Goal: Transaction & Acquisition: Purchase product/service

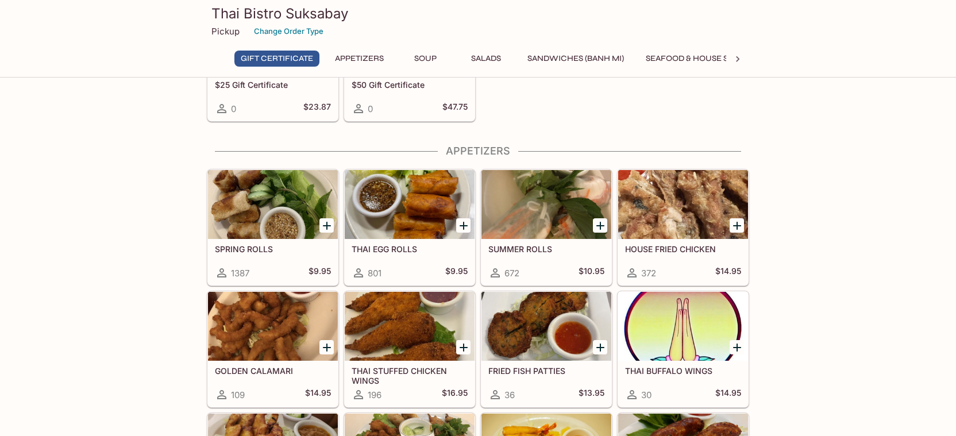
scroll to position [115, 0]
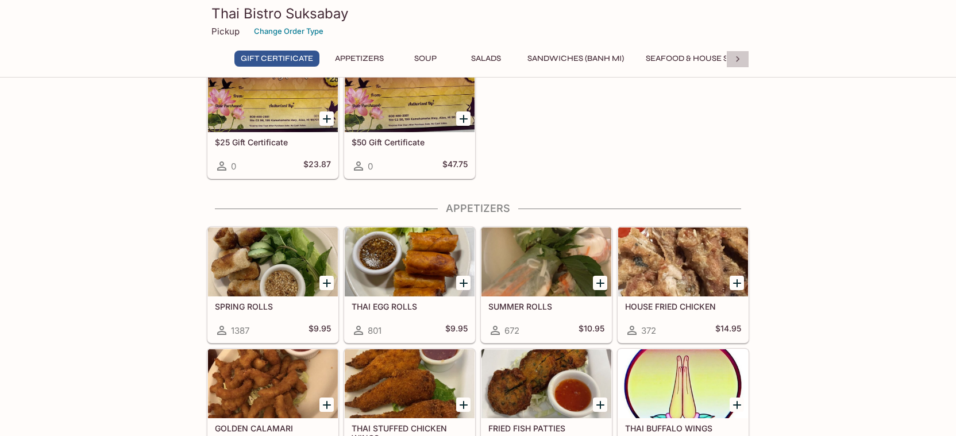
click at [736, 57] on icon at bounding box center [737, 58] width 11 height 11
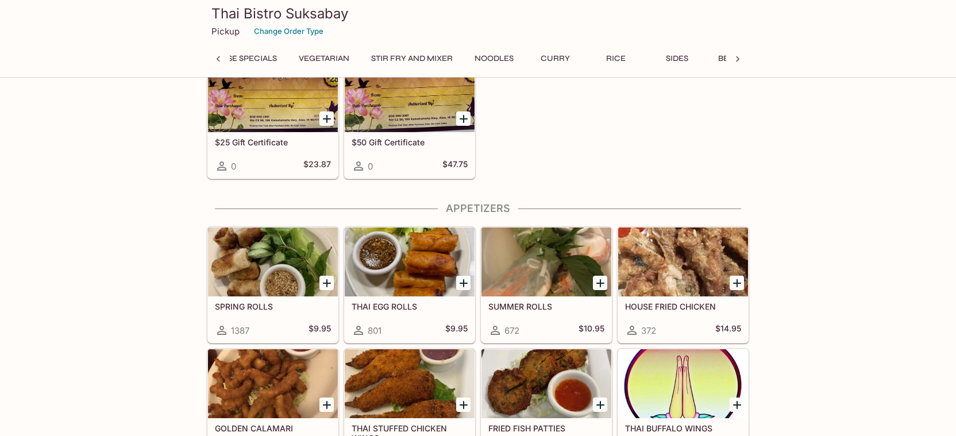
click at [551, 56] on button "Curry" at bounding box center [555, 59] width 52 height 16
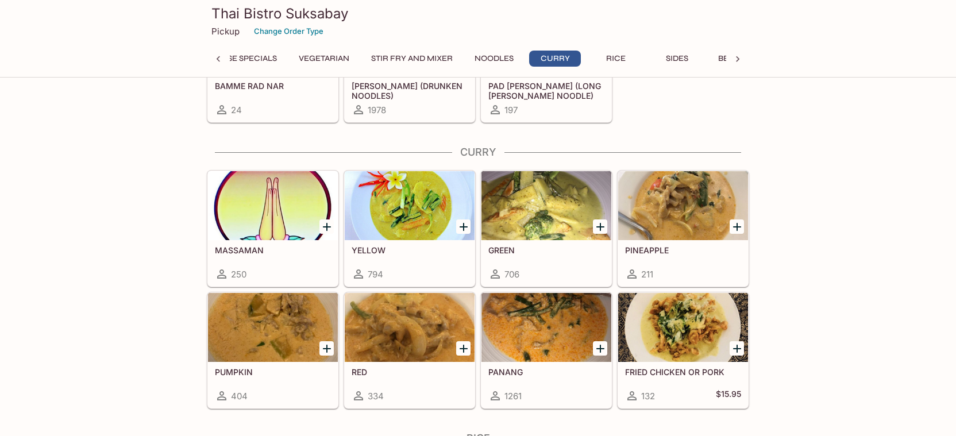
scroll to position [2875, 0]
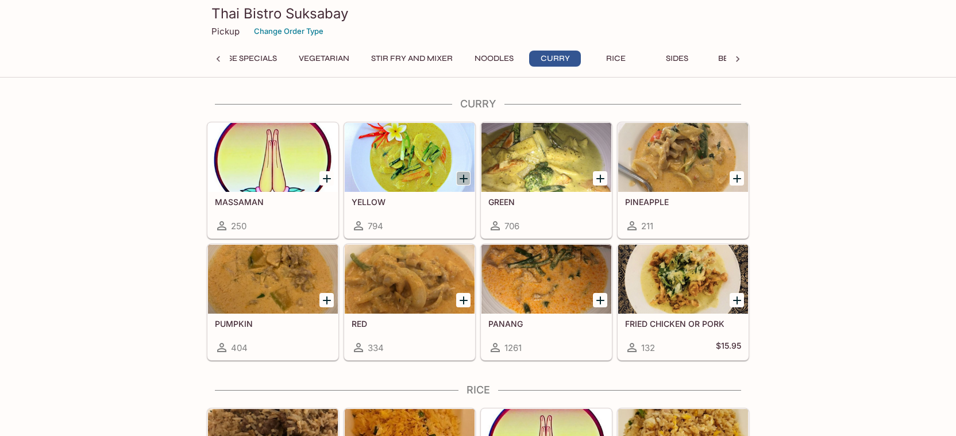
click at [467, 177] on icon "Add YELLOW" at bounding box center [464, 179] width 14 height 14
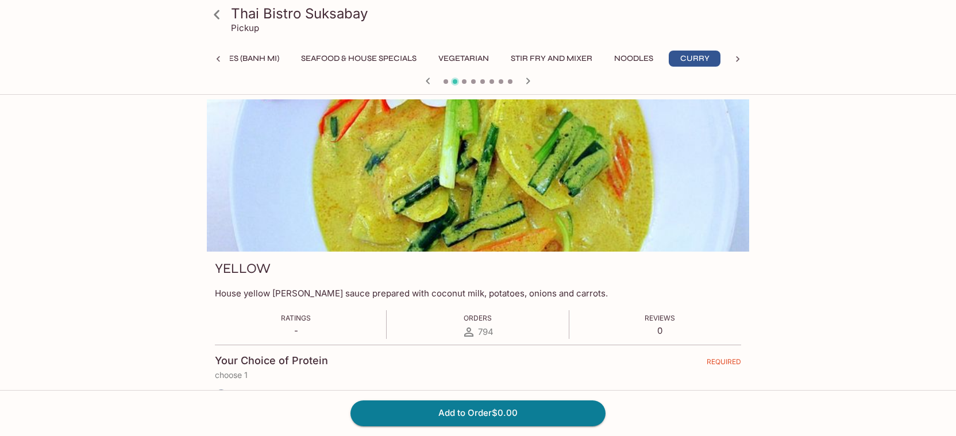
click at [737, 62] on icon at bounding box center [737, 58] width 11 height 11
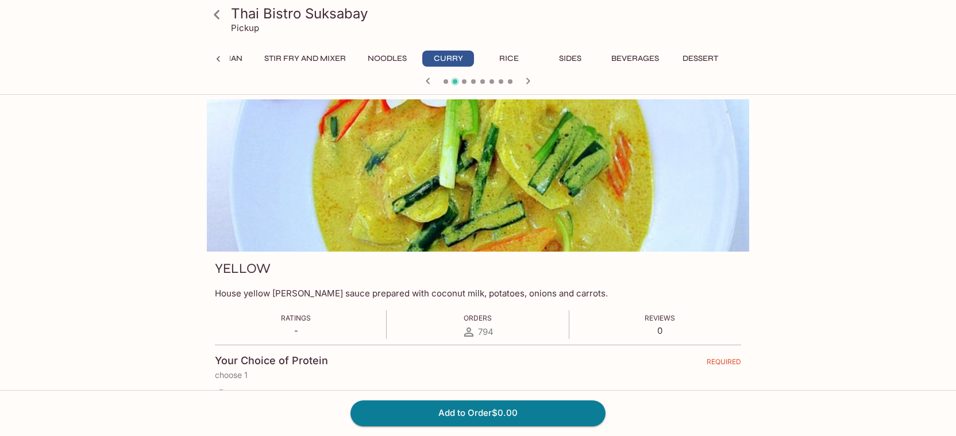
click at [513, 59] on button "Rice" at bounding box center [509, 59] width 52 height 16
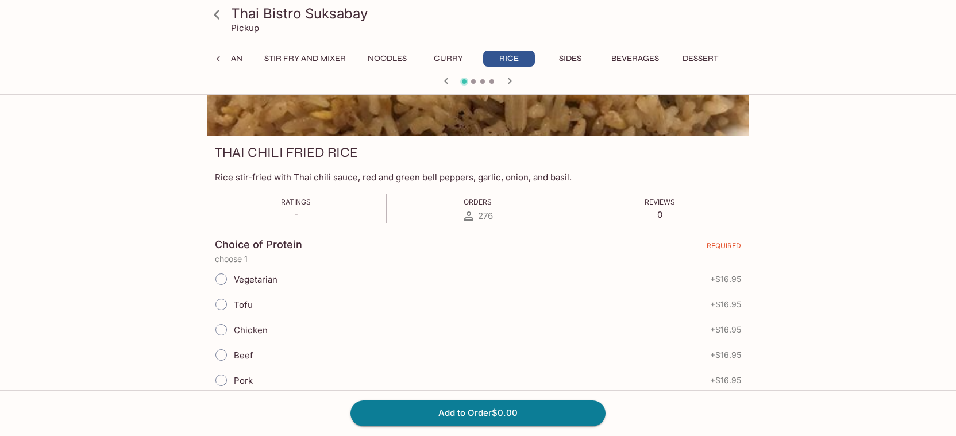
scroll to position [0, 0]
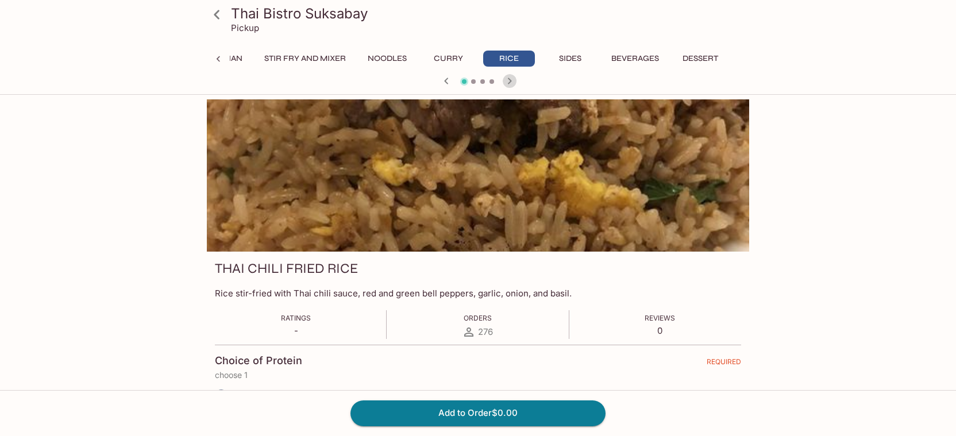
click at [513, 83] on icon "button" at bounding box center [510, 81] width 14 height 14
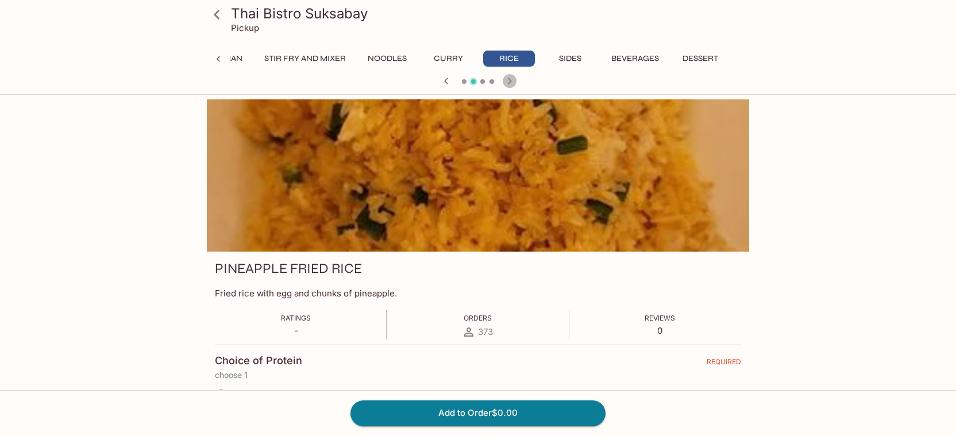
click at [513, 83] on icon "button" at bounding box center [510, 81] width 14 height 14
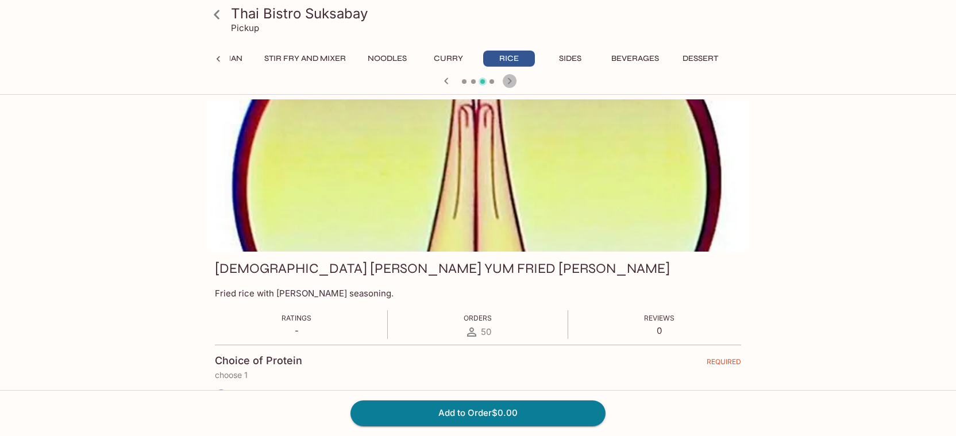
click at [513, 83] on icon "button" at bounding box center [510, 81] width 14 height 14
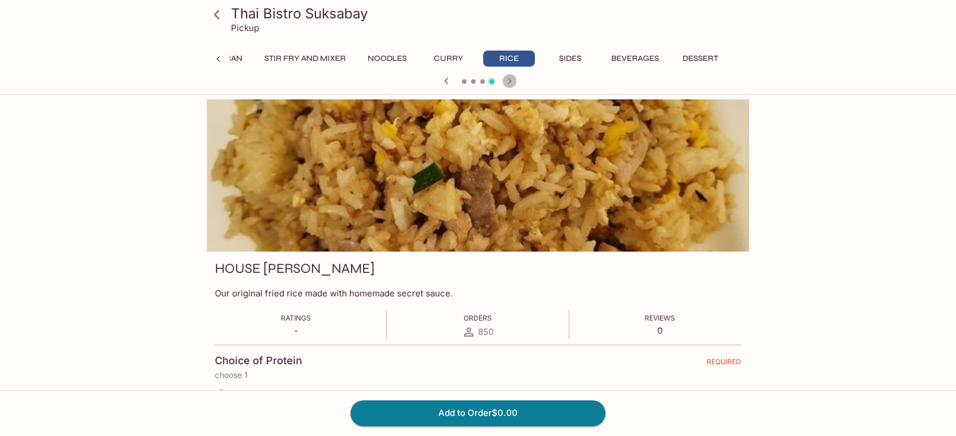
click at [513, 83] on icon "button" at bounding box center [510, 81] width 14 height 14
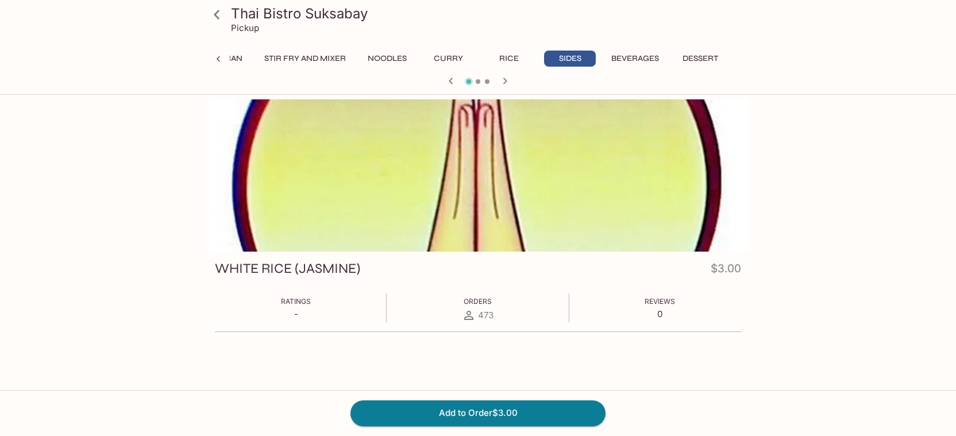
drag, startPoint x: 513, startPoint y: 83, endPoint x: 486, endPoint y: 168, distance: 89.3
drag, startPoint x: 502, startPoint y: 217, endPoint x: 503, endPoint y: 82, distance: 135.1
click at [503, 82] on icon "button" at bounding box center [505, 81] width 14 height 14
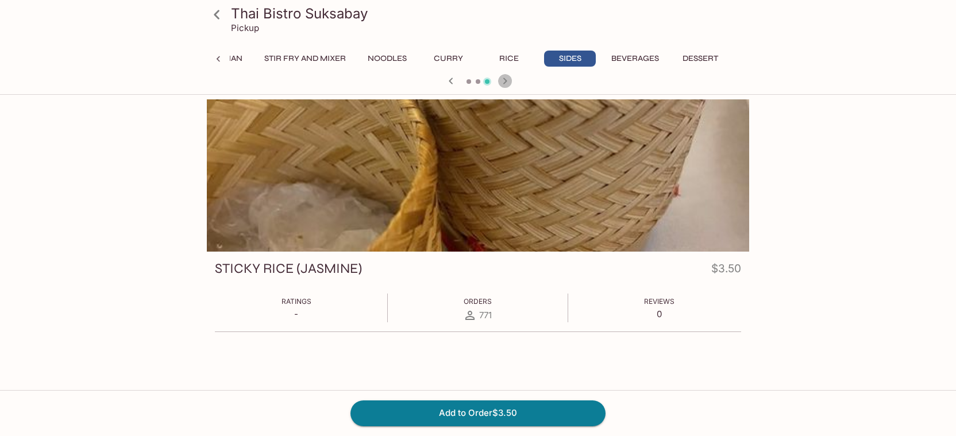
click at [503, 82] on icon "button" at bounding box center [505, 81] width 14 height 14
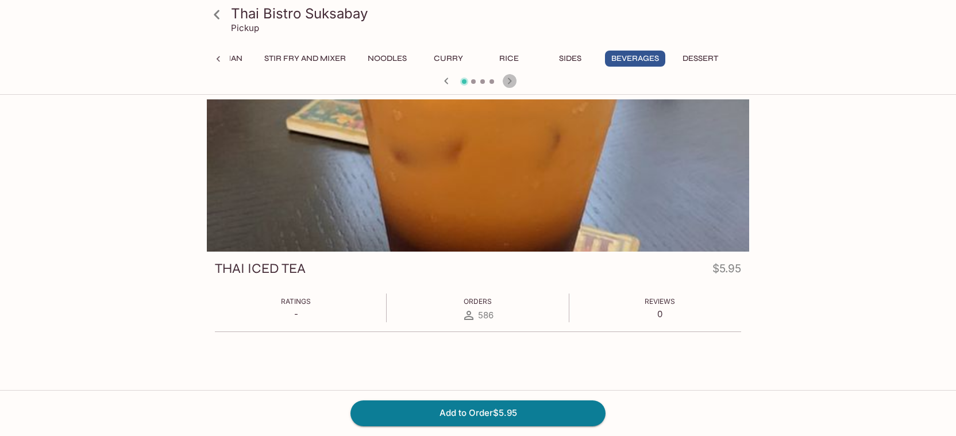
click at [503, 81] on icon "button" at bounding box center [510, 81] width 14 height 14
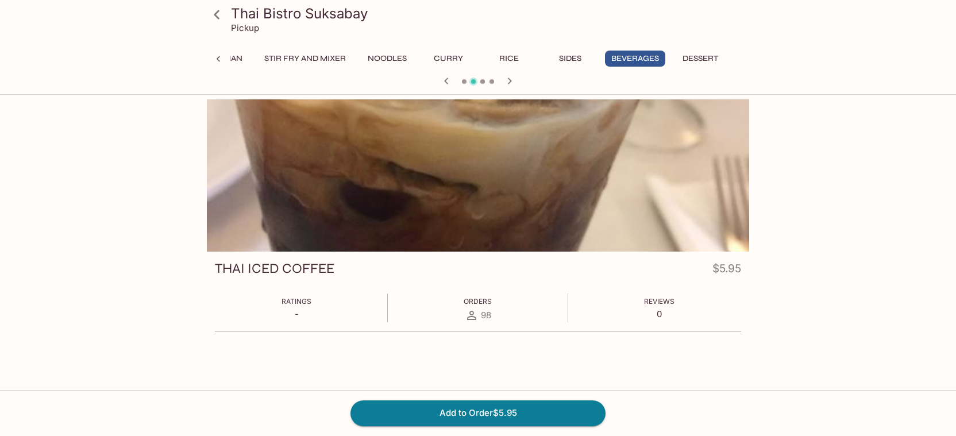
click at [394, 54] on button "Noodles" at bounding box center [388, 59] width 52 height 16
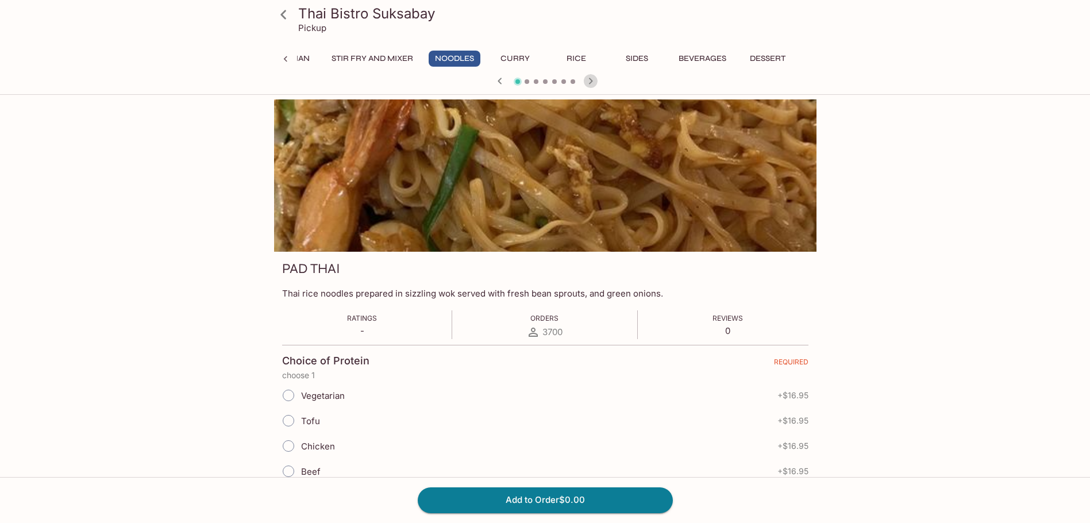
click at [590, 76] on icon "button" at bounding box center [591, 81] width 14 height 14
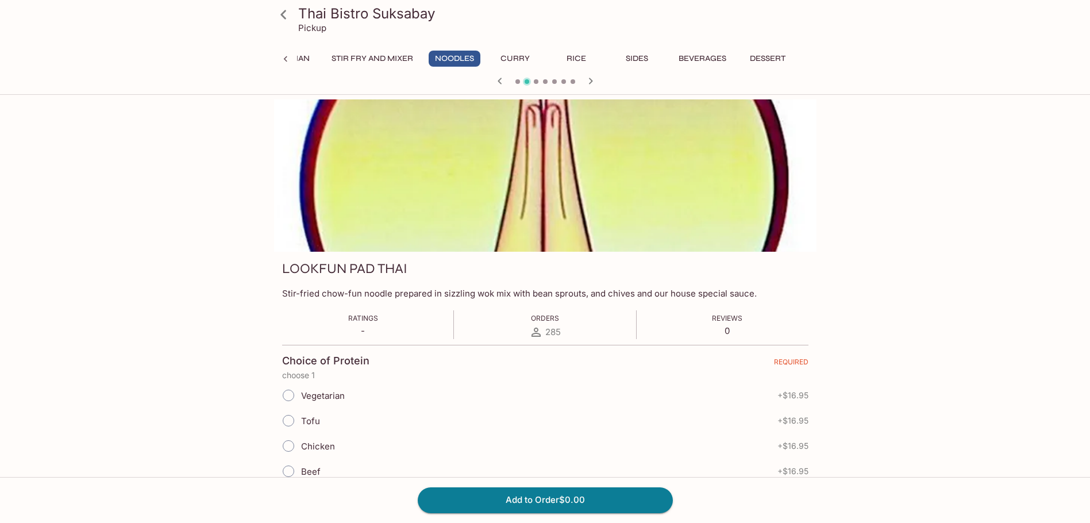
click at [591, 72] on div "Gift Certificate Appetizers Soup Salads Sandwiches (Banh Mi) Seafood & House Sp…" at bounding box center [545, 62] width 497 height 23
click at [592, 80] on icon "button" at bounding box center [591, 81] width 4 height 6
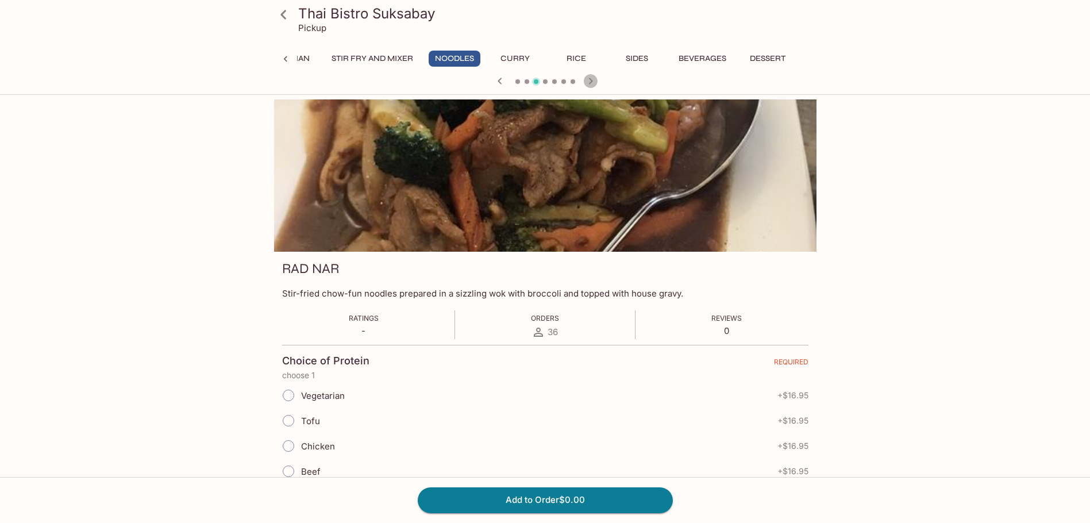
click at [592, 80] on icon "button" at bounding box center [591, 81] width 4 height 6
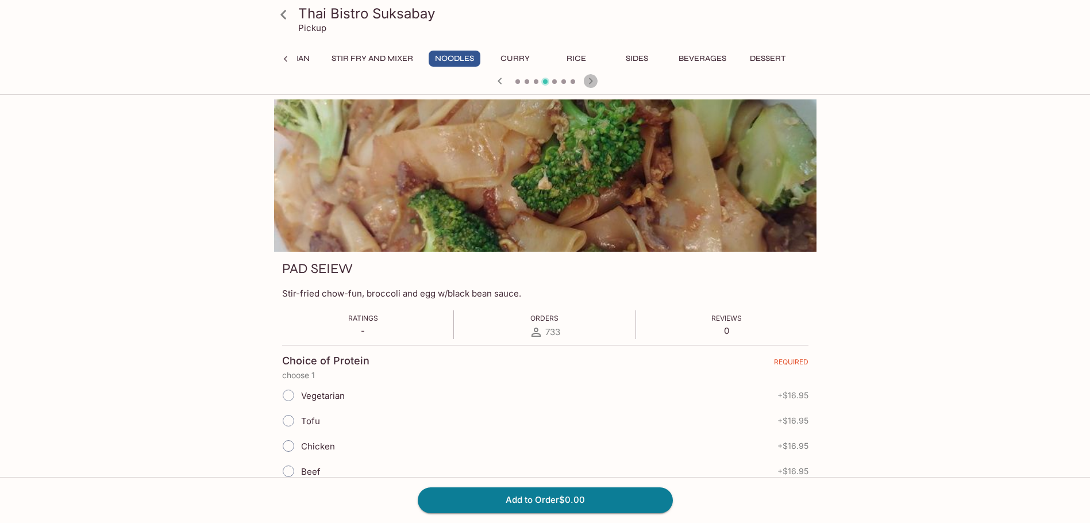
click at [592, 80] on icon "button" at bounding box center [591, 81] width 4 height 6
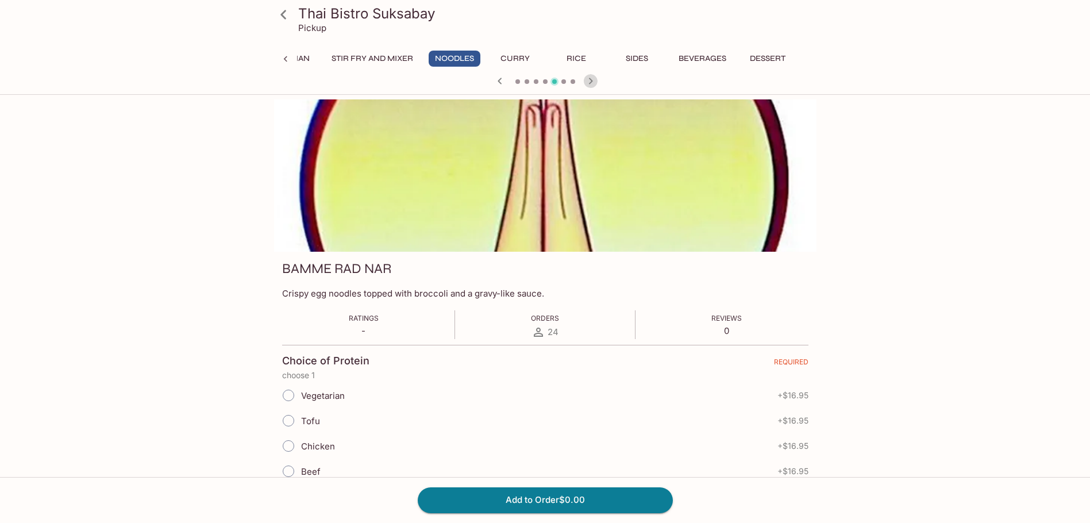
drag, startPoint x: 592, startPoint y: 80, endPoint x: 411, endPoint y: 239, distance: 240.7
click at [590, 80] on icon "button" at bounding box center [591, 81] width 4 height 6
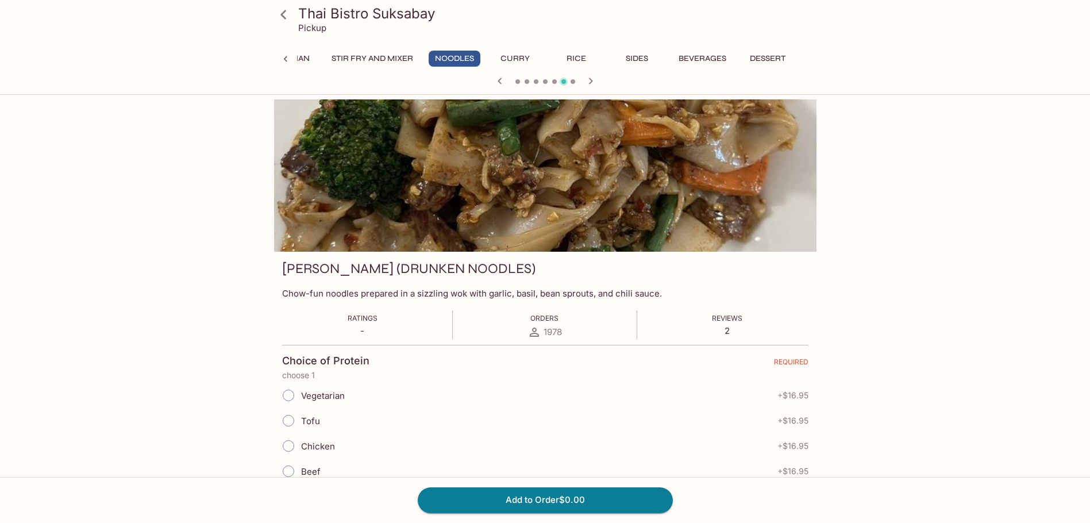
click at [361, 61] on button "Stir Fry and Mixer" at bounding box center [372, 59] width 94 height 16
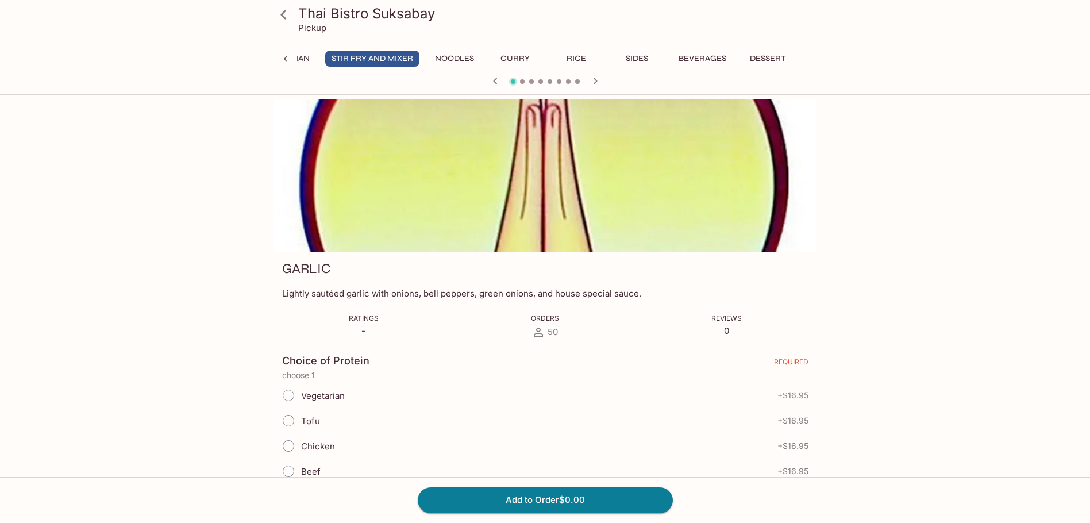
click at [595, 79] on icon "button" at bounding box center [595, 81] width 4 height 6
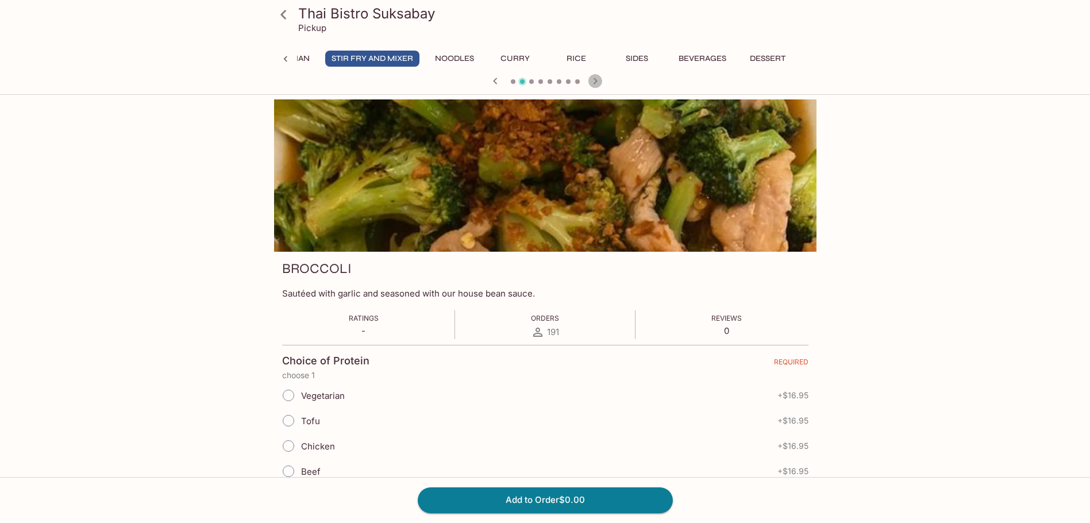
click at [595, 78] on icon "button" at bounding box center [596, 81] width 14 height 14
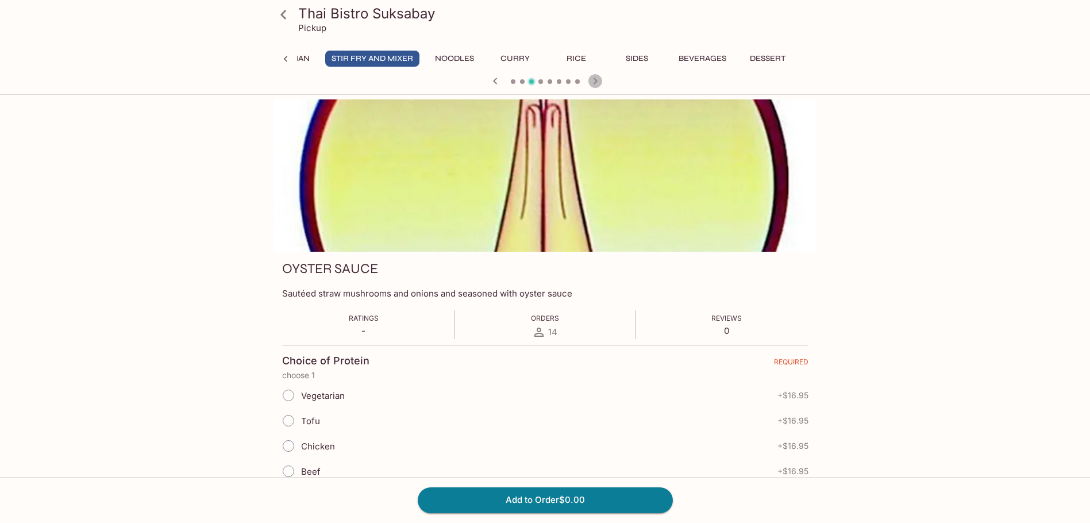
click at [596, 78] on icon "button" at bounding box center [596, 81] width 14 height 14
click at [492, 78] on icon "button" at bounding box center [496, 81] width 14 height 14
click at [598, 81] on icon "button" at bounding box center [596, 81] width 14 height 14
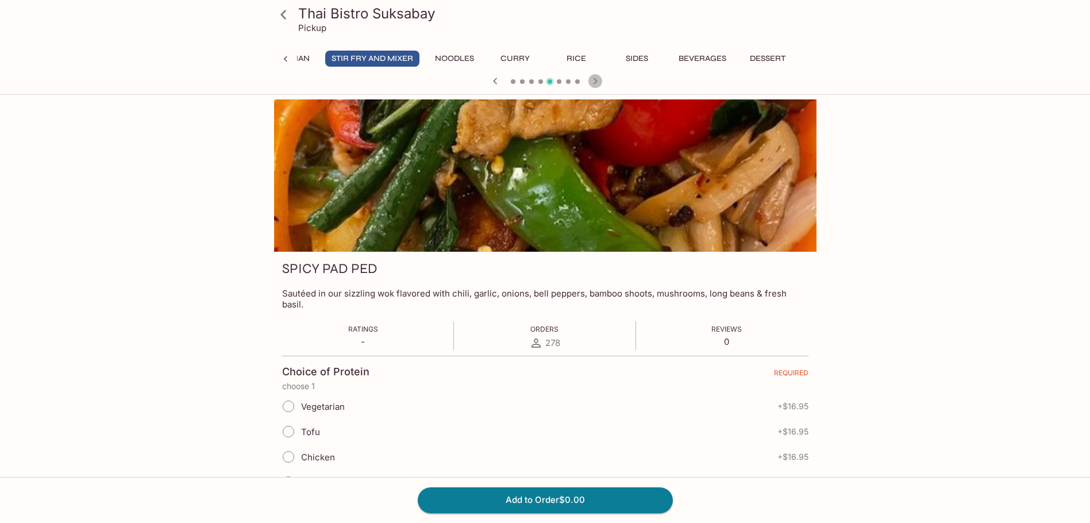
click at [598, 79] on icon "button" at bounding box center [596, 81] width 14 height 14
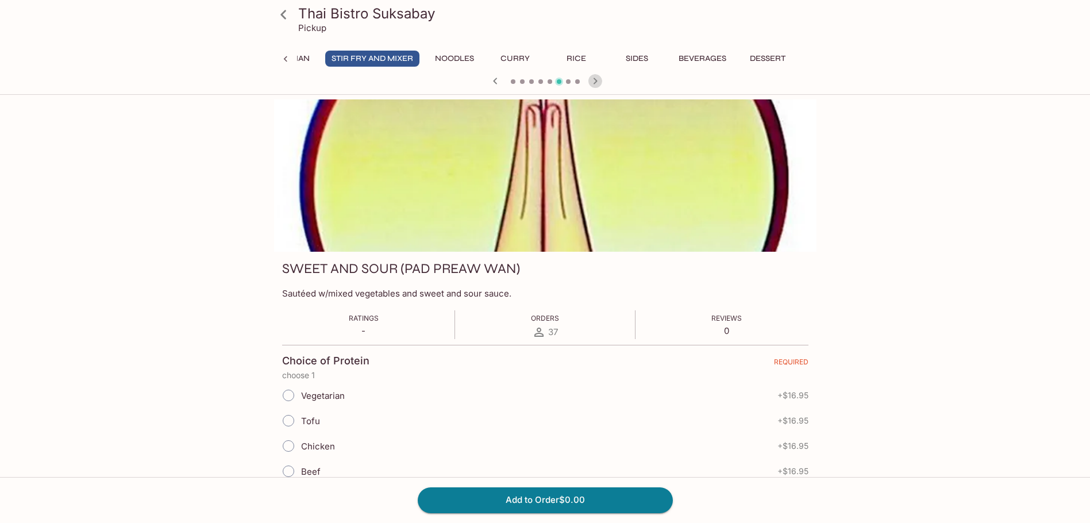
click at [602, 82] on button "button" at bounding box center [595, 81] width 15 height 15
click at [591, 80] on icon "button" at bounding box center [596, 81] width 14 height 14
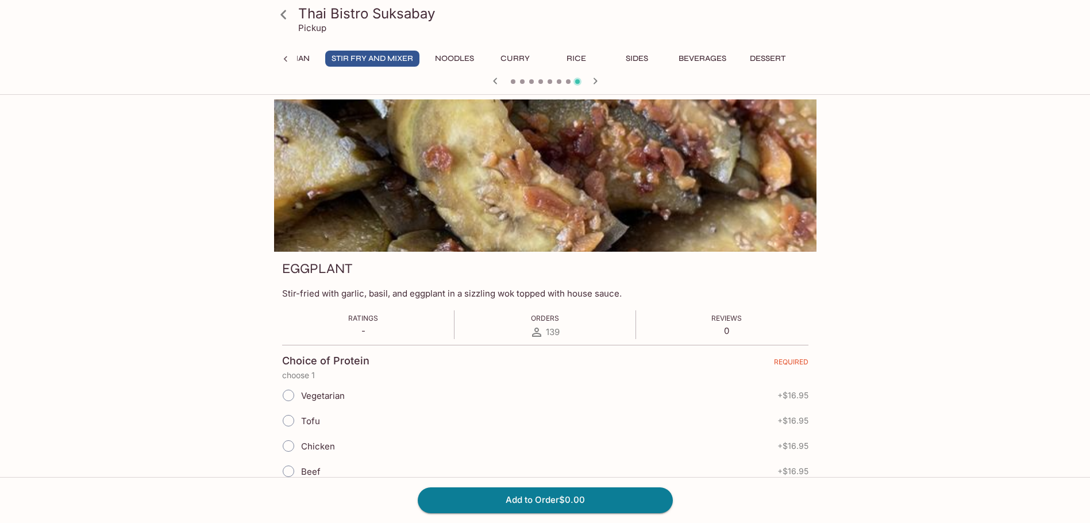
click at [287, 55] on icon at bounding box center [285, 58] width 11 height 11
click at [285, 56] on icon at bounding box center [285, 58] width 11 height 11
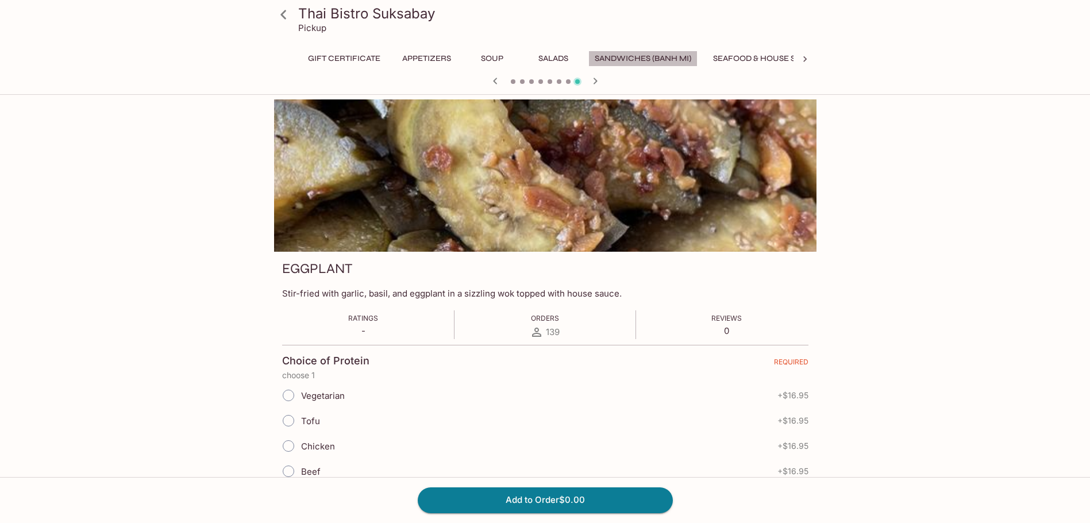
click at [617, 54] on button "Sandwiches (Banh Mi)" at bounding box center [643, 59] width 109 height 16
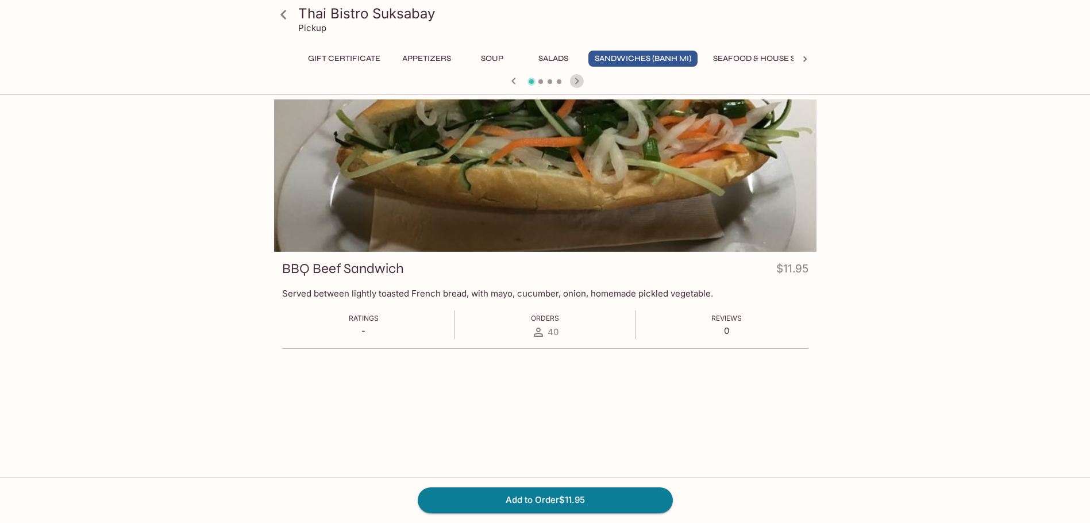
click at [577, 85] on icon "button" at bounding box center [577, 81] width 14 height 14
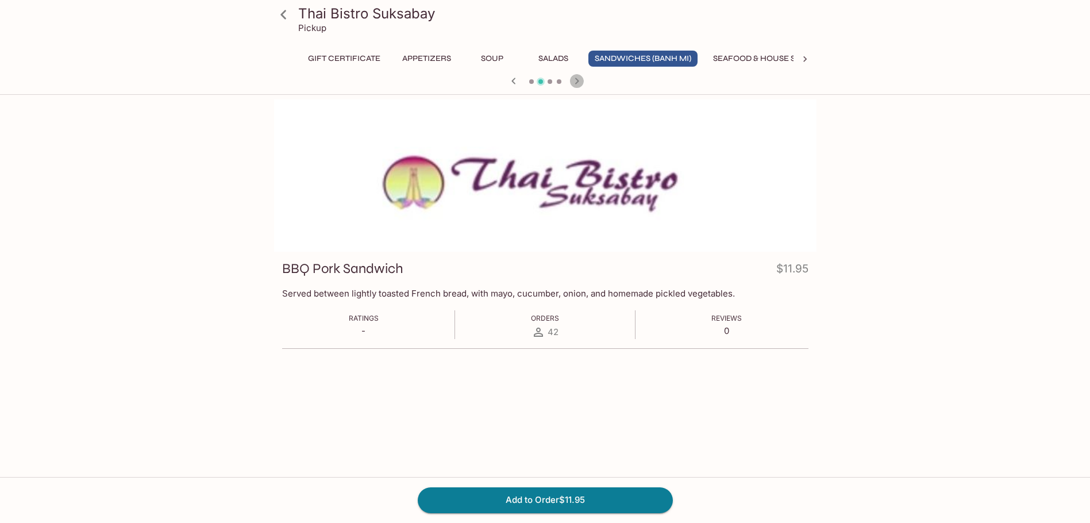
click at [577, 85] on icon "button" at bounding box center [577, 81] width 14 height 14
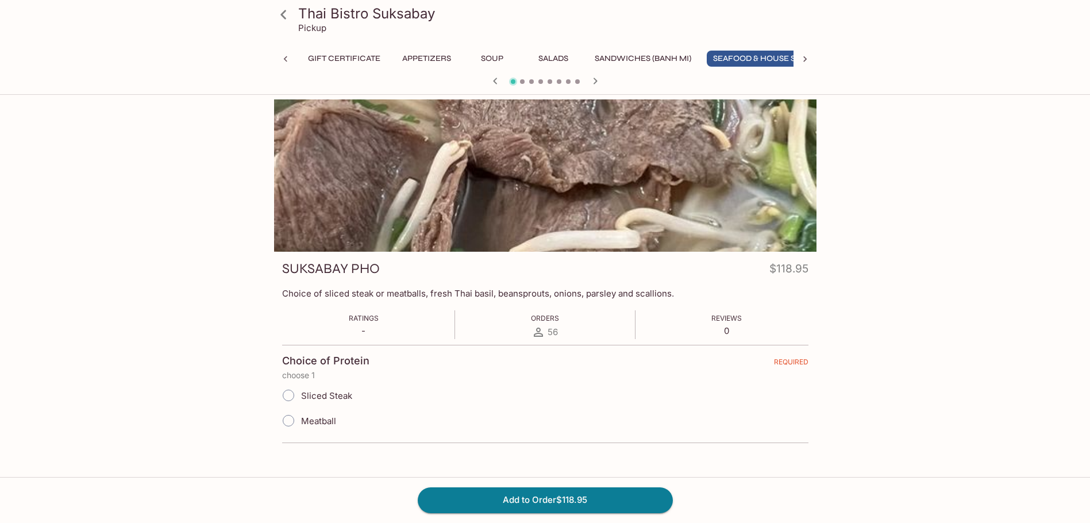
scroll to position [0, 45]
drag, startPoint x: 577, startPoint y: 85, endPoint x: 885, endPoint y: 320, distance: 387.5
click at [601, 83] on icon "button" at bounding box center [596, 81] width 14 height 14
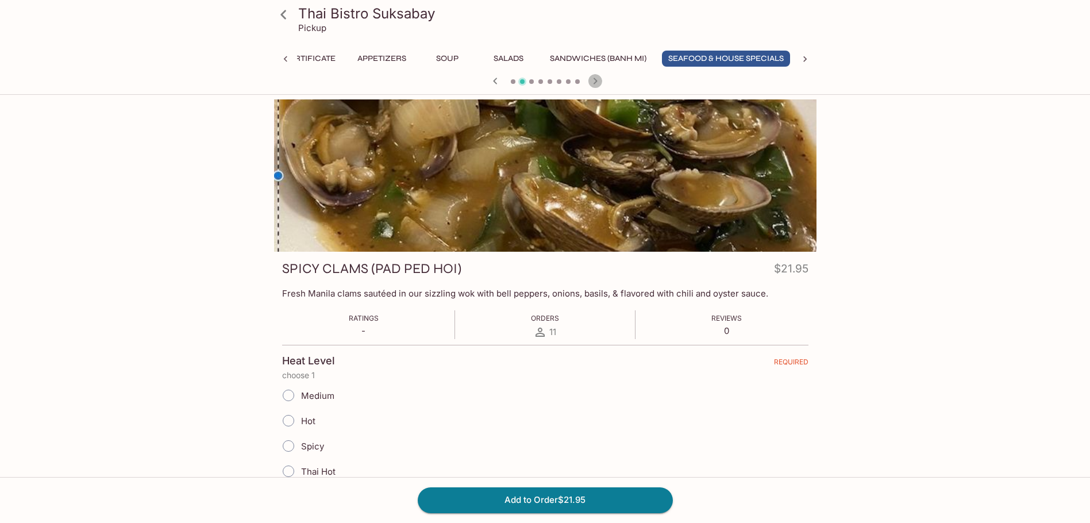
click at [600, 86] on icon "button" at bounding box center [596, 81] width 14 height 14
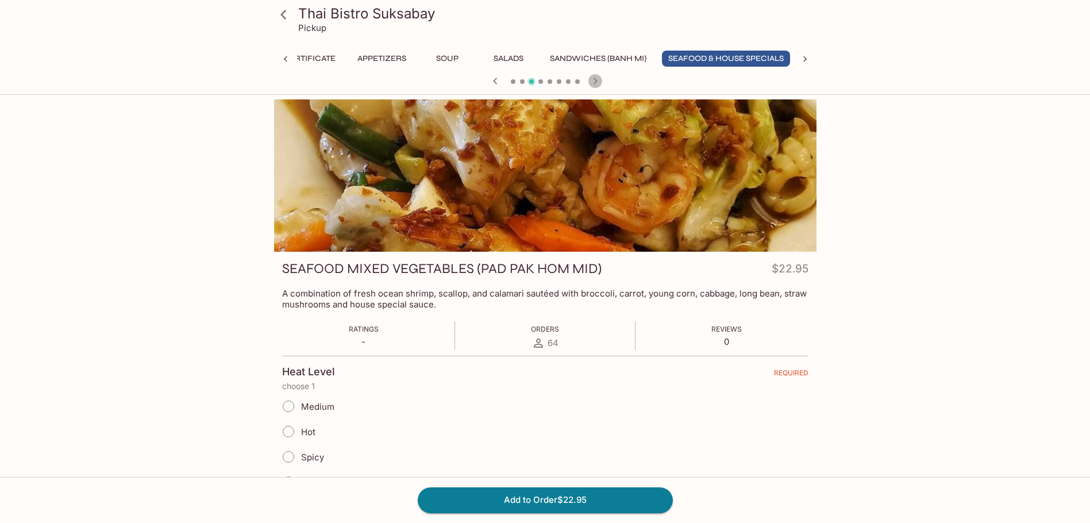
click at [600, 86] on icon "button" at bounding box center [596, 81] width 14 height 14
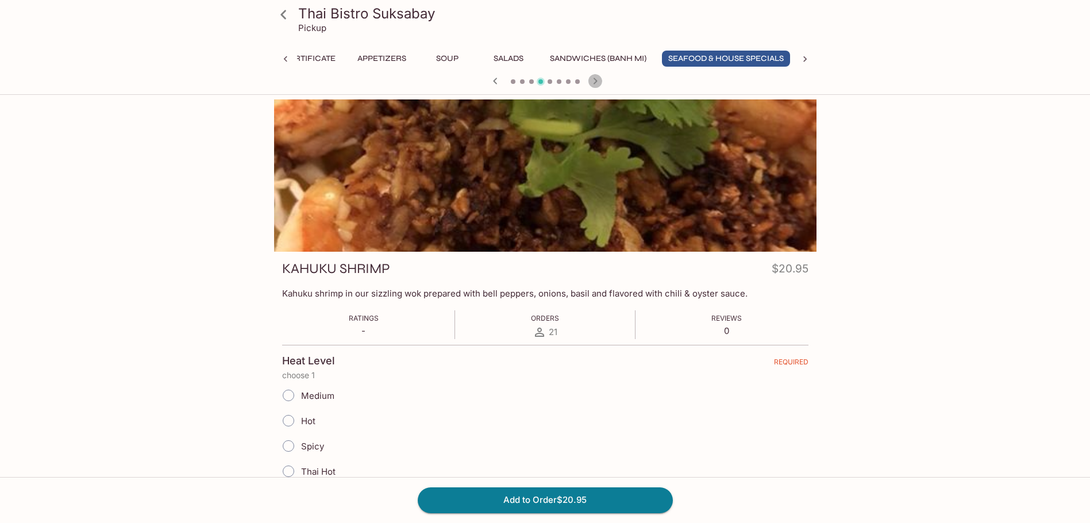
click at [600, 86] on icon "button" at bounding box center [596, 81] width 14 height 14
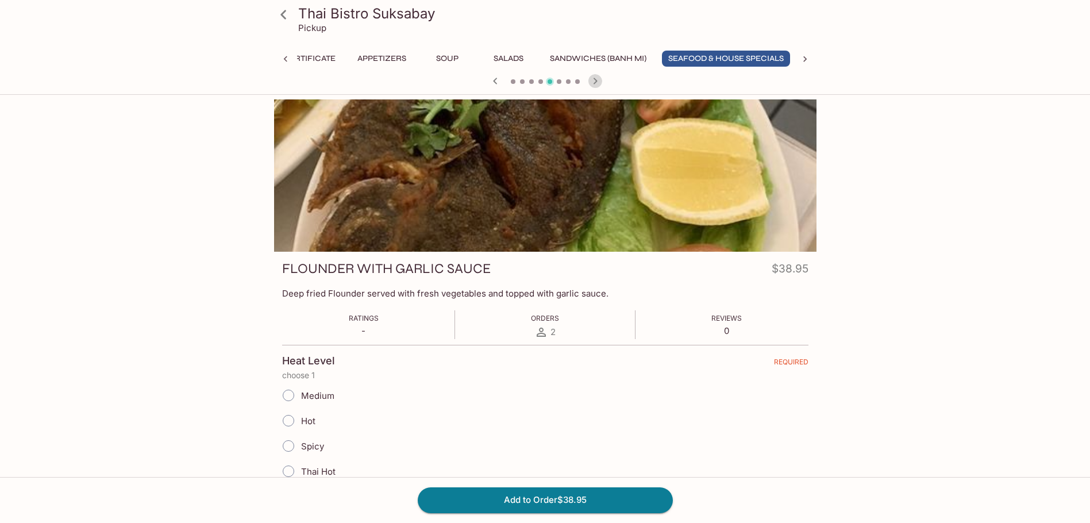
click at [600, 86] on icon "button" at bounding box center [596, 81] width 14 height 14
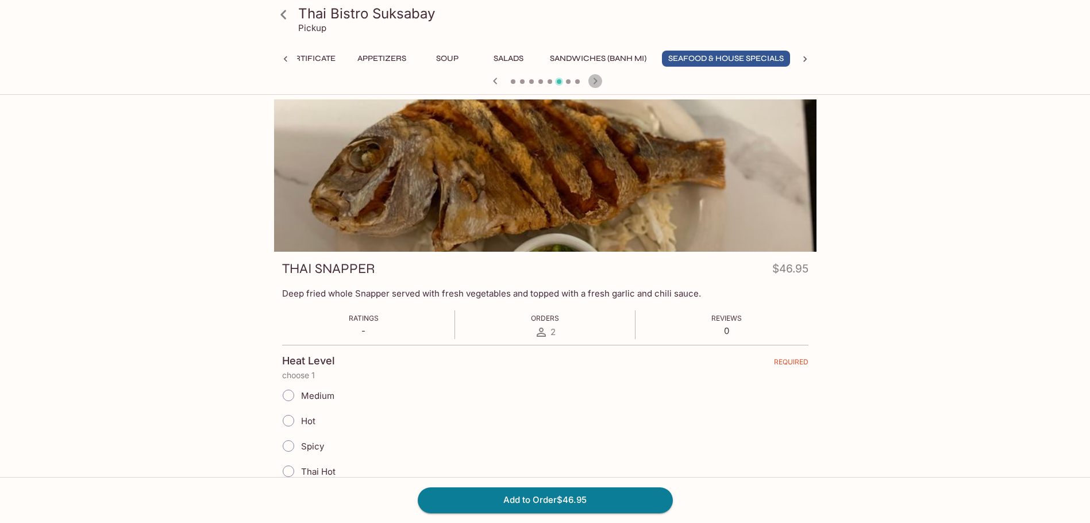
click at [600, 86] on icon "button" at bounding box center [596, 81] width 14 height 14
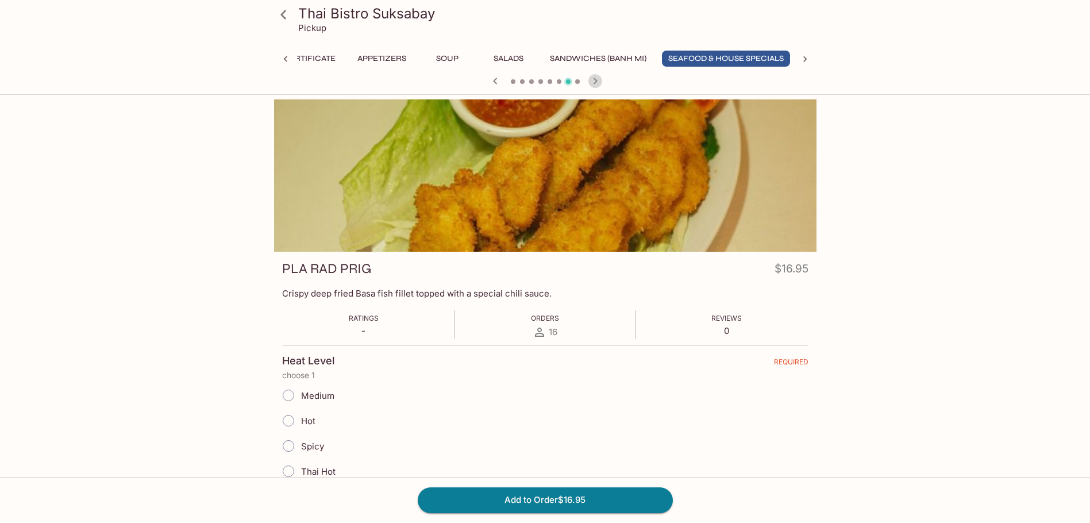
click at [596, 83] on icon "button" at bounding box center [596, 81] width 14 height 14
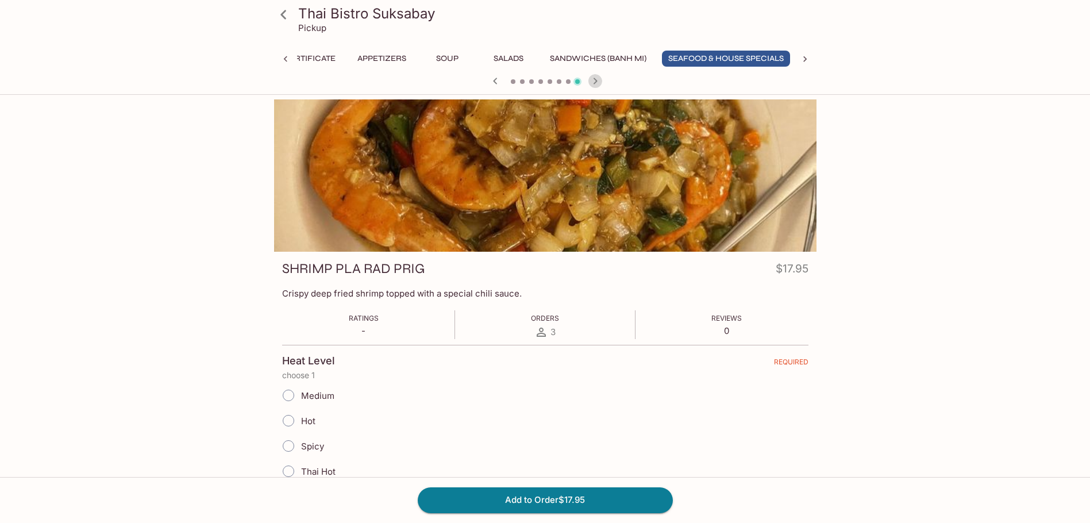
click at [596, 83] on icon "button" at bounding box center [596, 81] width 14 height 14
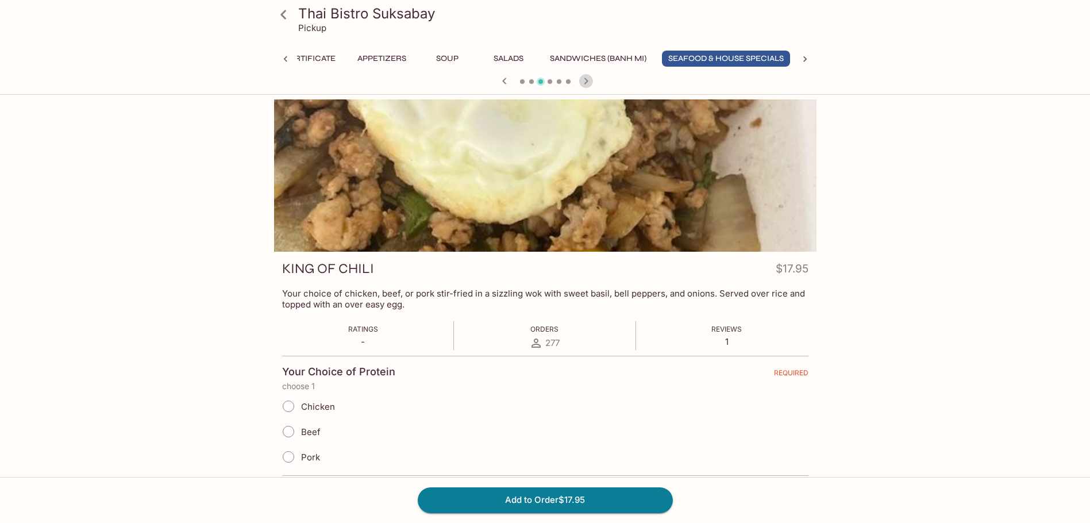
click at [586, 82] on icon "button" at bounding box center [586, 81] width 4 height 6
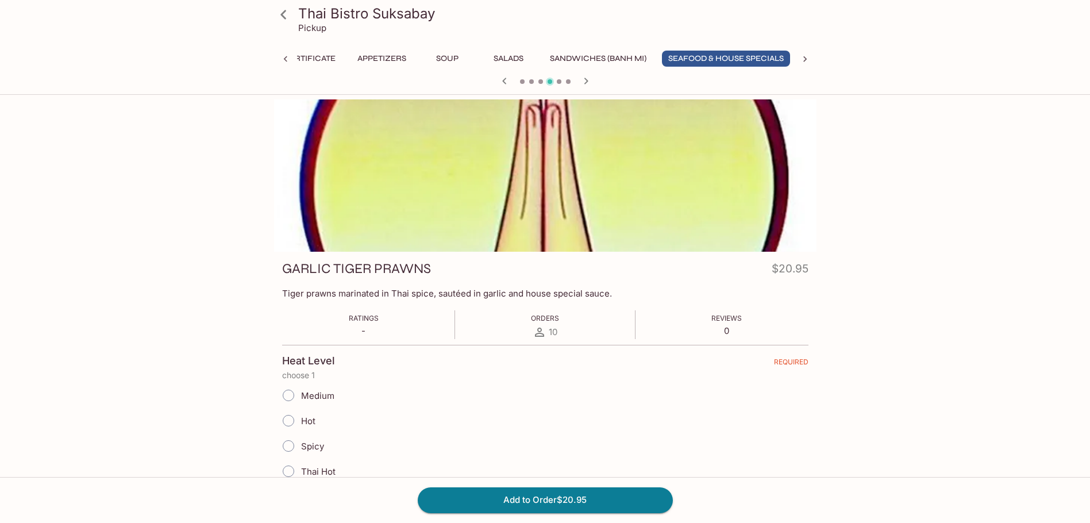
click at [509, 78] on icon "button" at bounding box center [505, 81] width 14 height 14
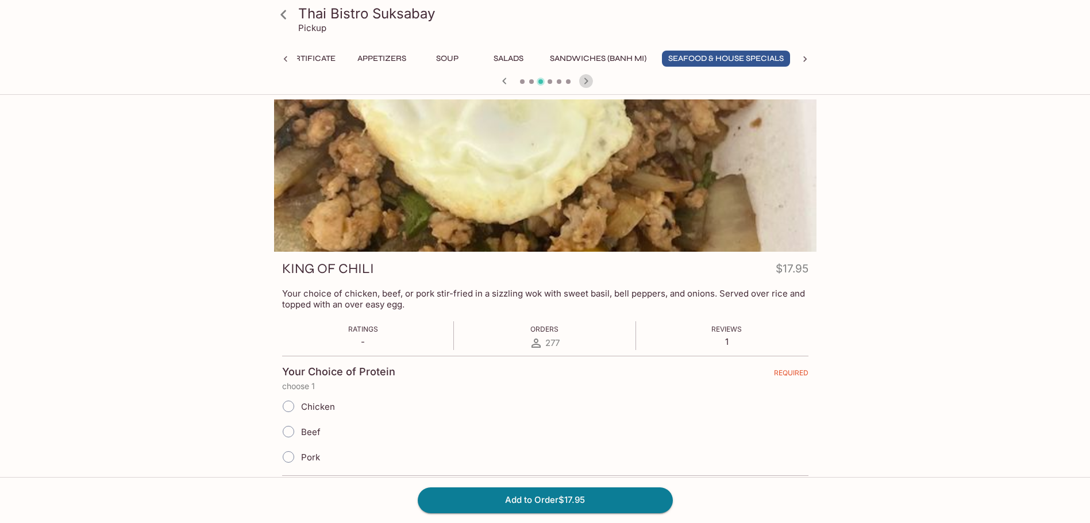
click at [585, 83] on icon "button" at bounding box center [586, 81] width 4 height 6
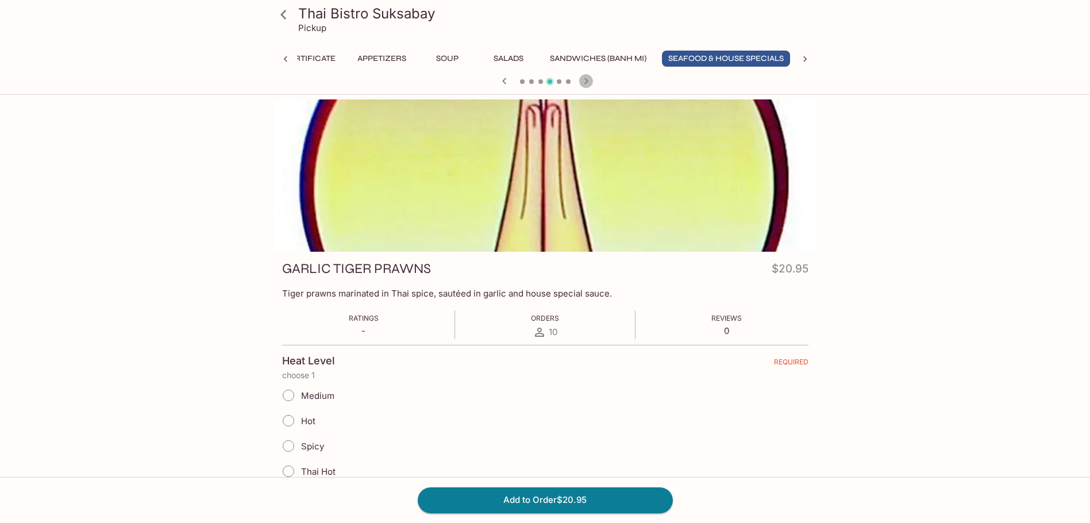
click at [585, 83] on icon "button" at bounding box center [586, 81] width 4 height 6
click at [585, 82] on icon "button" at bounding box center [586, 81] width 14 height 14
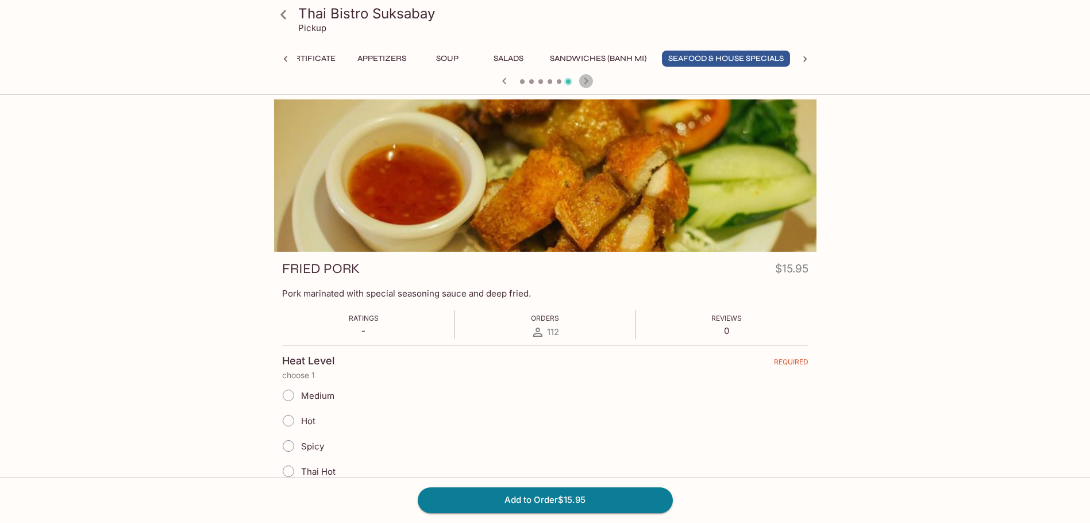
click at [585, 86] on icon "button" at bounding box center [586, 81] width 14 height 14
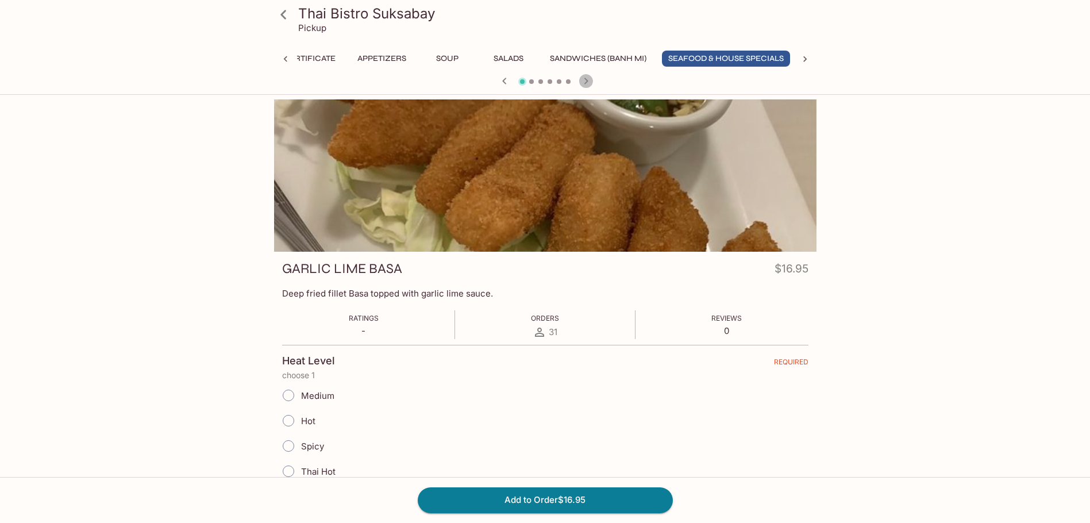
click at [585, 86] on icon "button" at bounding box center [586, 81] width 14 height 14
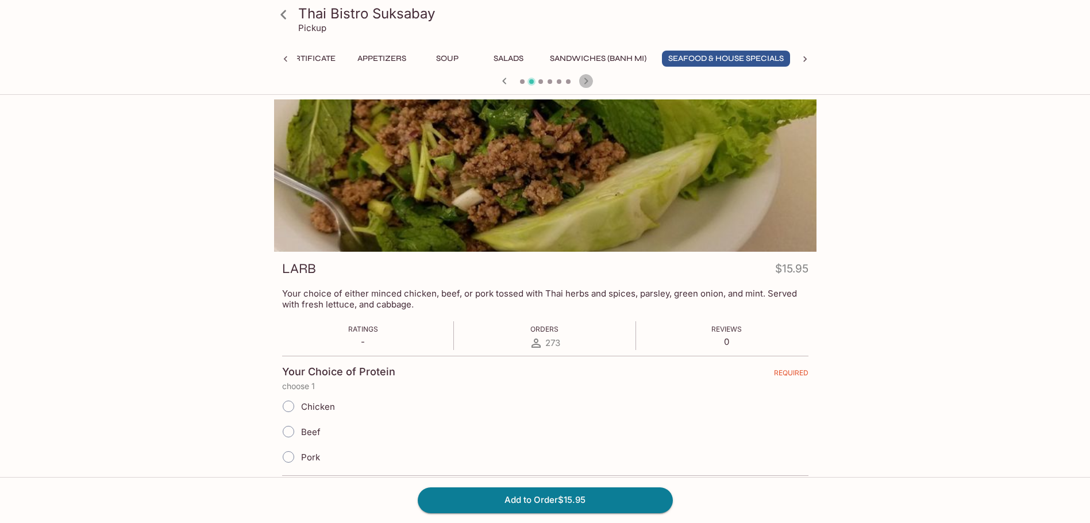
click at [585, 86] on icon "button" at bounding box center [586, 81] width 14 height 14
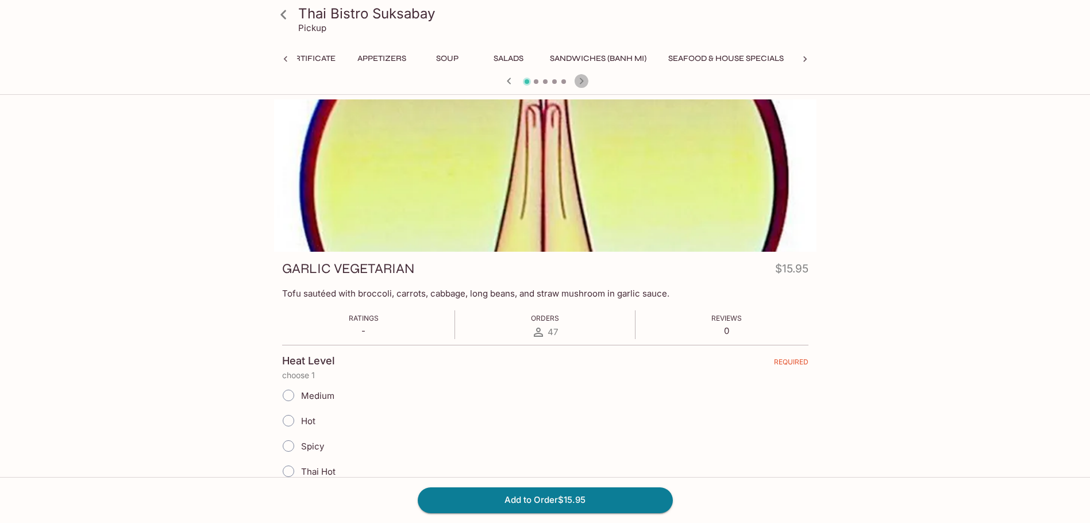
scroll to position [0, 118]
click at [585, 86] on icon "button" at bounding box center [582, 81] width 14 height 14
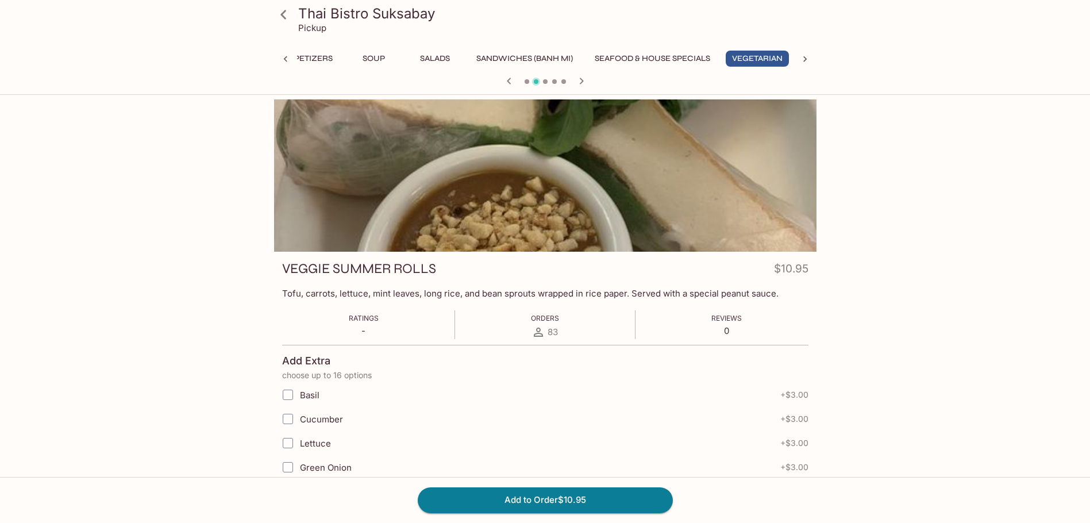
click at [283, 61] on icon at bounding box center [285, 58] width 11 height 11
click at [283, 60] on icon at bounding box center [285, 58] width 11 height 11
click at [421, 60] on button "Appetizers" at bounding box center [426, 59] width 61 height 16
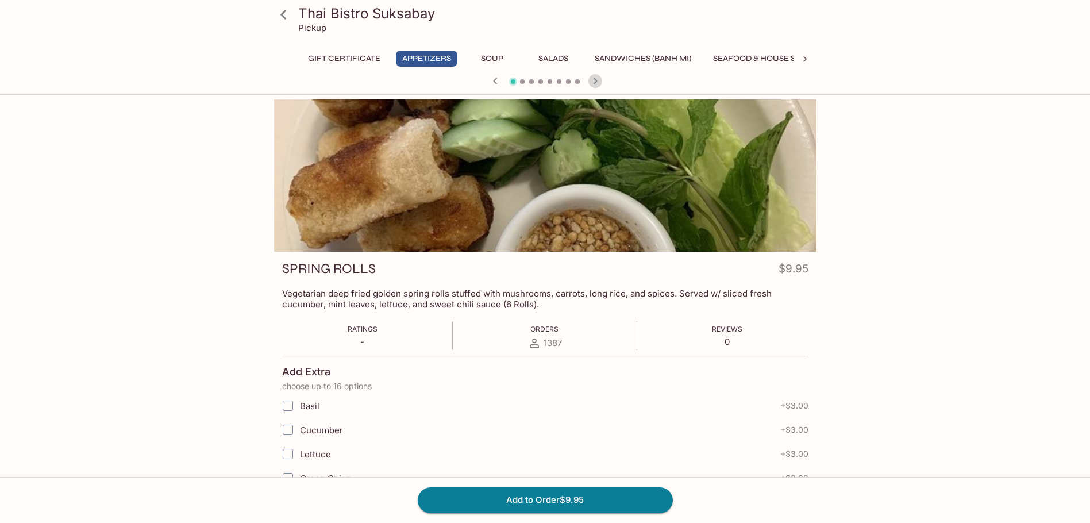
click at [597, 84] on icon "button" at bounding box center [596, 81] width 14 height 14
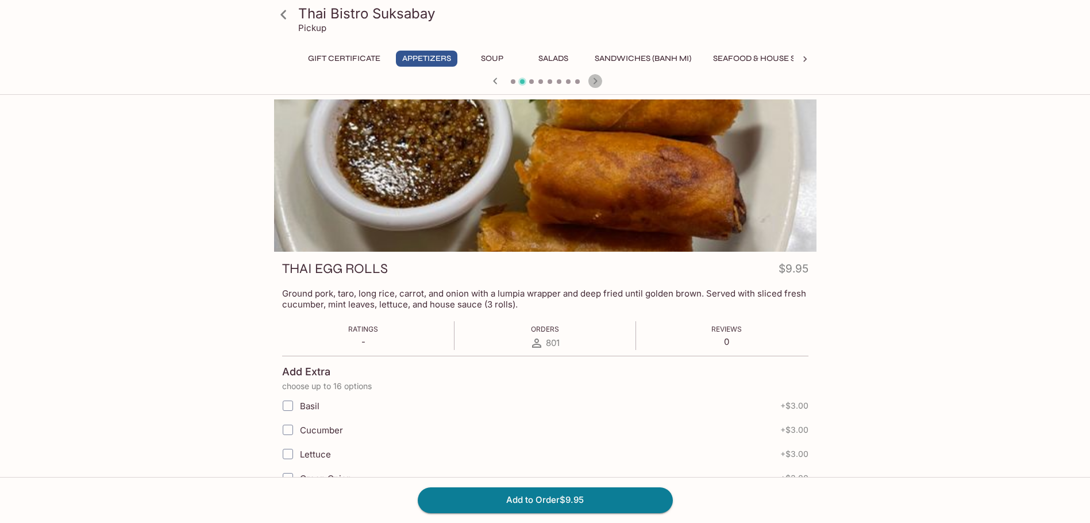
click at [597, 81] on icon "button" at bounding box center [595, 81] width 4 height 6
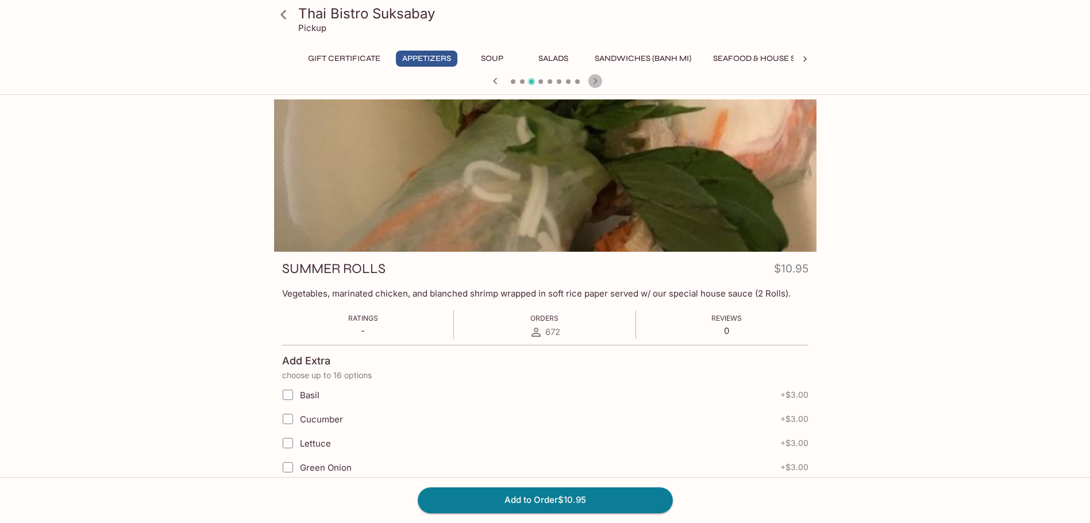
click at [597, 81] on icon "button" at bounding box center [595, 81] width 4 height 6
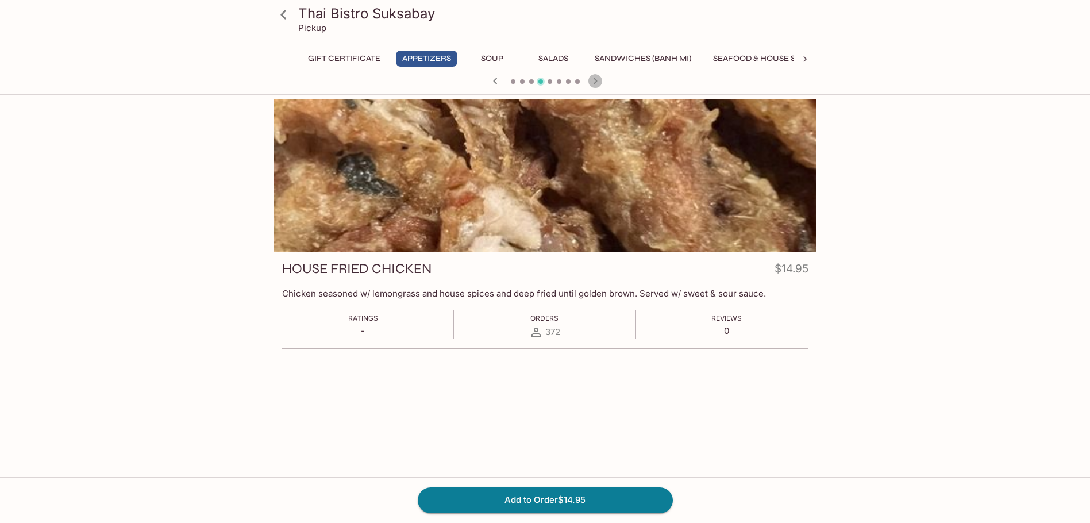
click at [597, 81] on icon "button" at bounding box center [595, 81] width 4 height 6
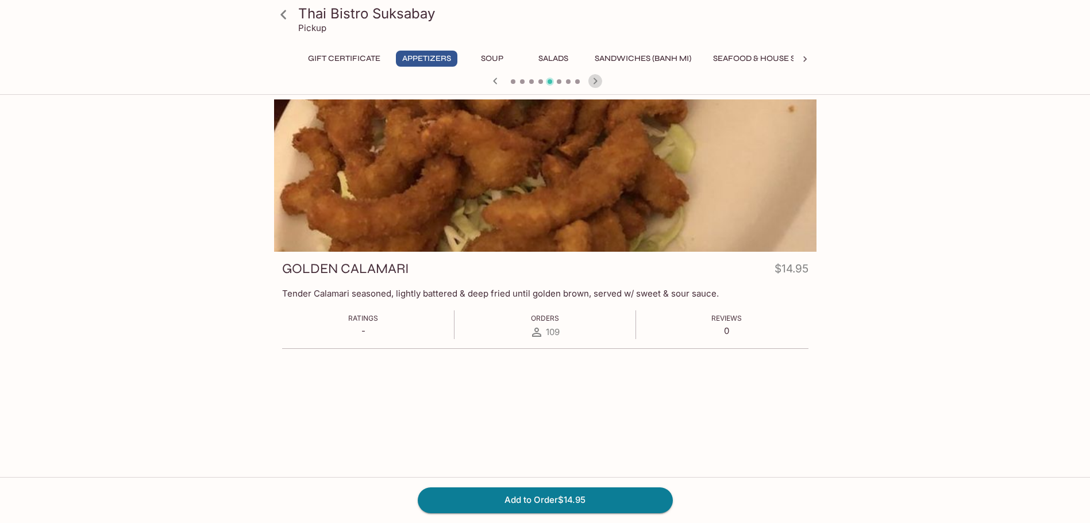
click at [597, 81] on icon "button" at bounding box center [595, 81] width 4 height 6
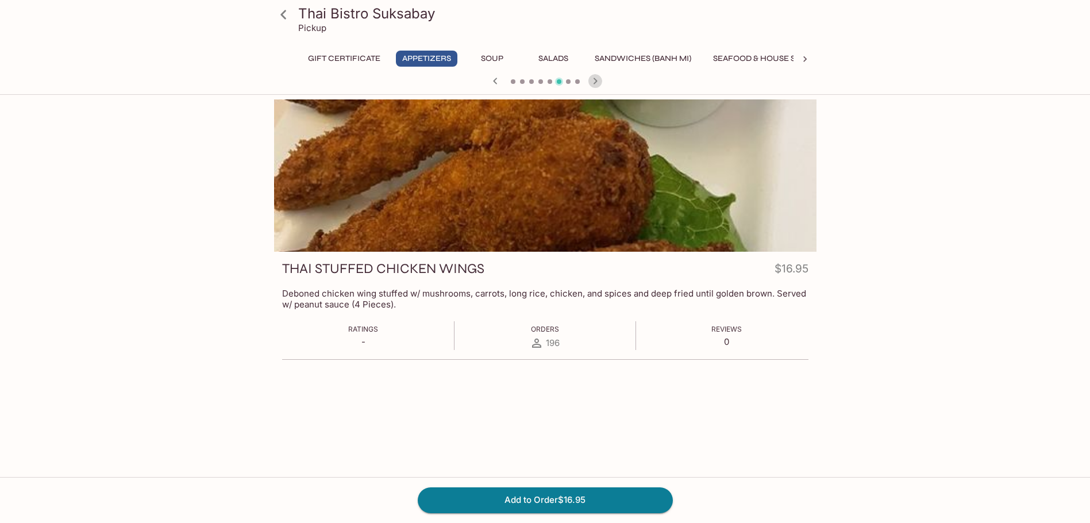
click at [591, 81] on icon "button" at bounding box center [596, 81] width 14 height 14
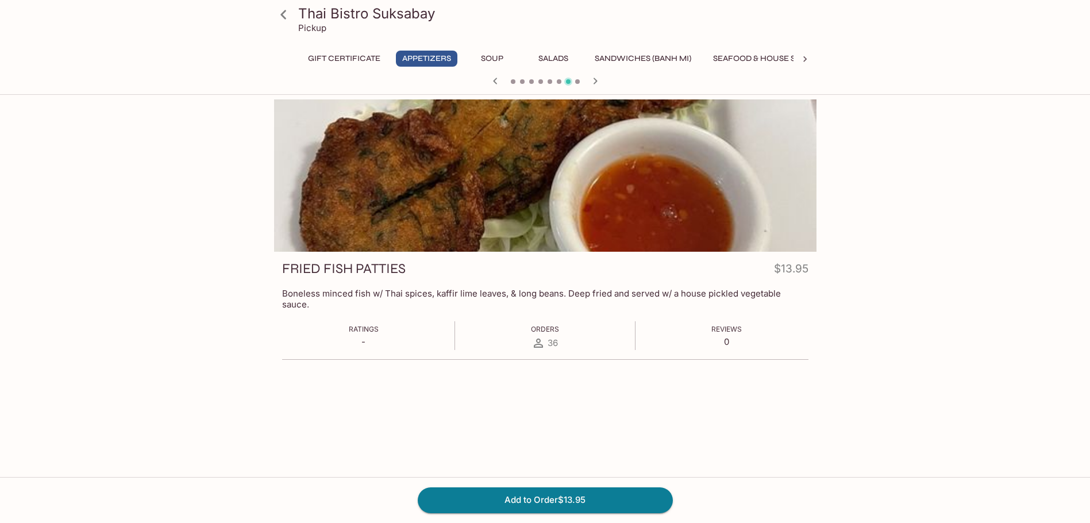
click at [597, 80] on icon "button" at bounding box center [595, 81] width 4 height 6
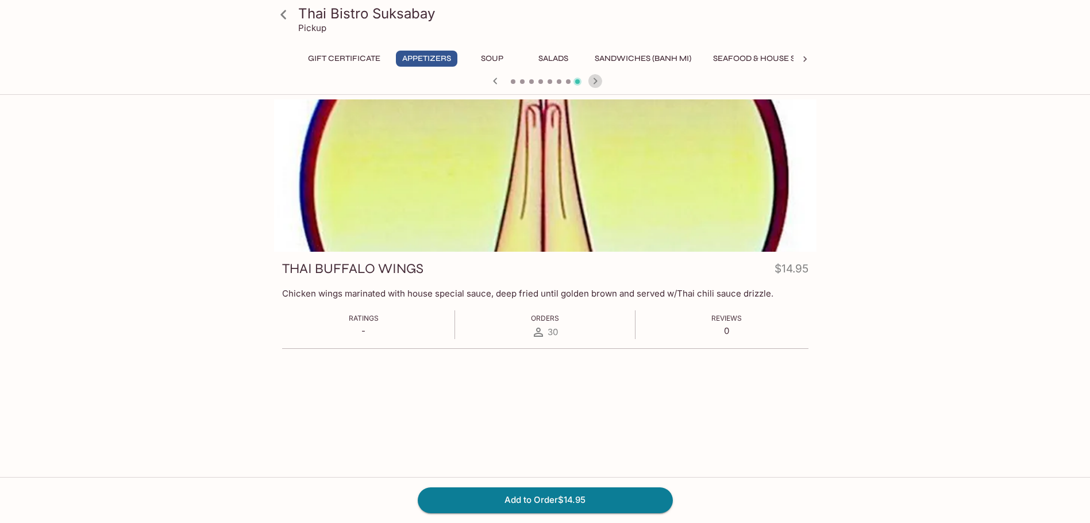
click at [597, 80] on icon "button" at bounding box center [595, 81] width 4 height 6
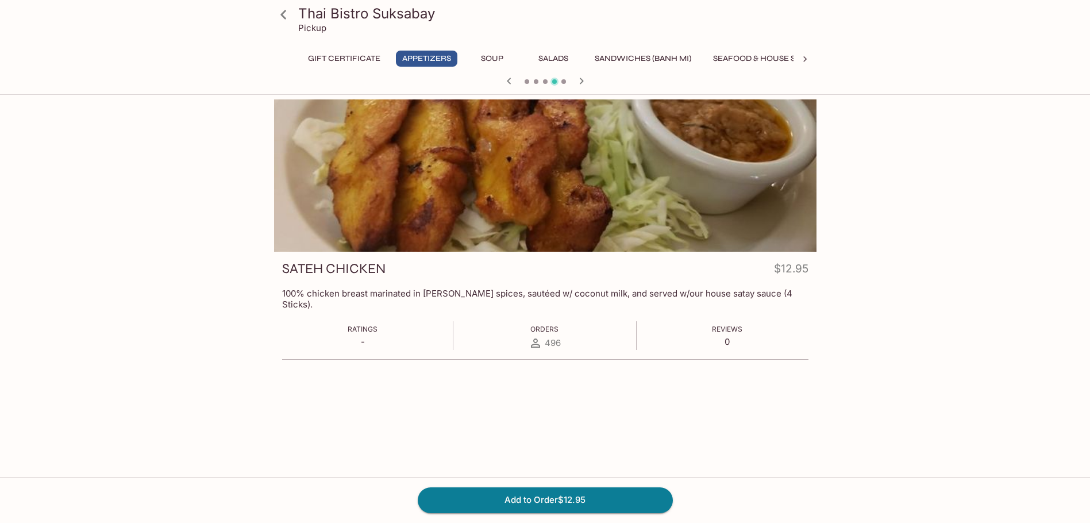
click at [597, 80] on div at bounding box center [546, 82] width 552 height 17
click at [290, 21] on icon at bounding box center [284, 15] width 20 height 20
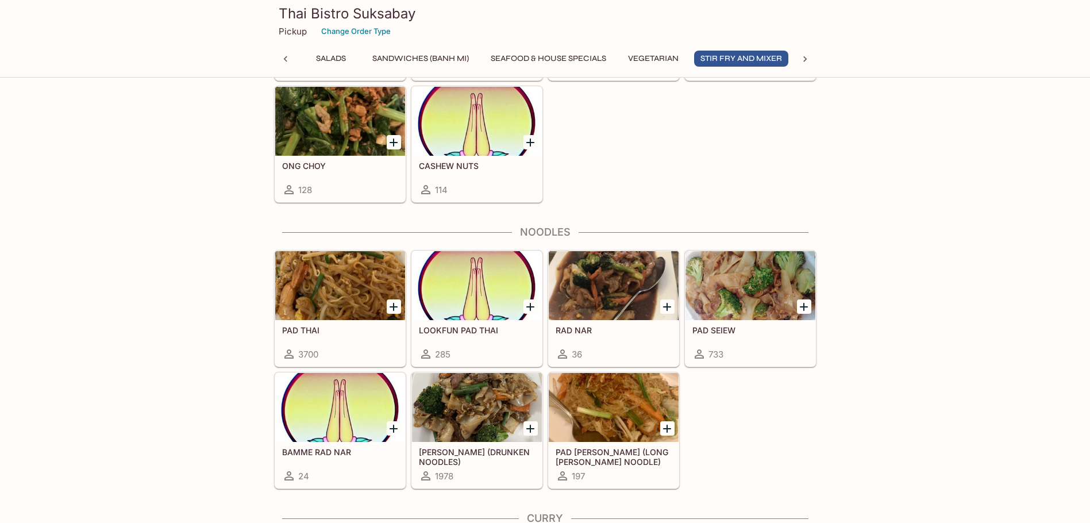
scroll to position [2471, 0]
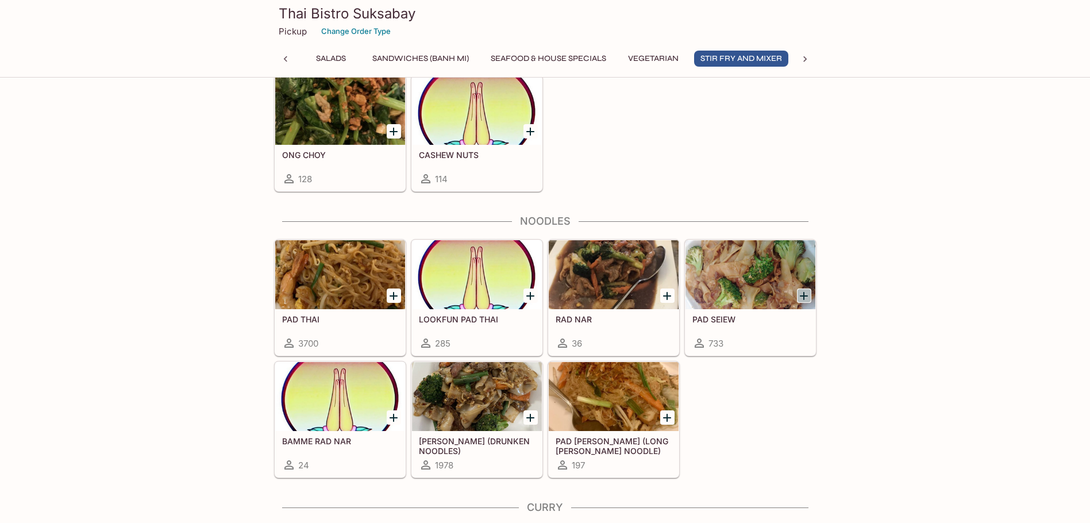
click at [808, 297] on icon "Add PAD SEIEW" at bounding box center [804, 296] width 14 height 14
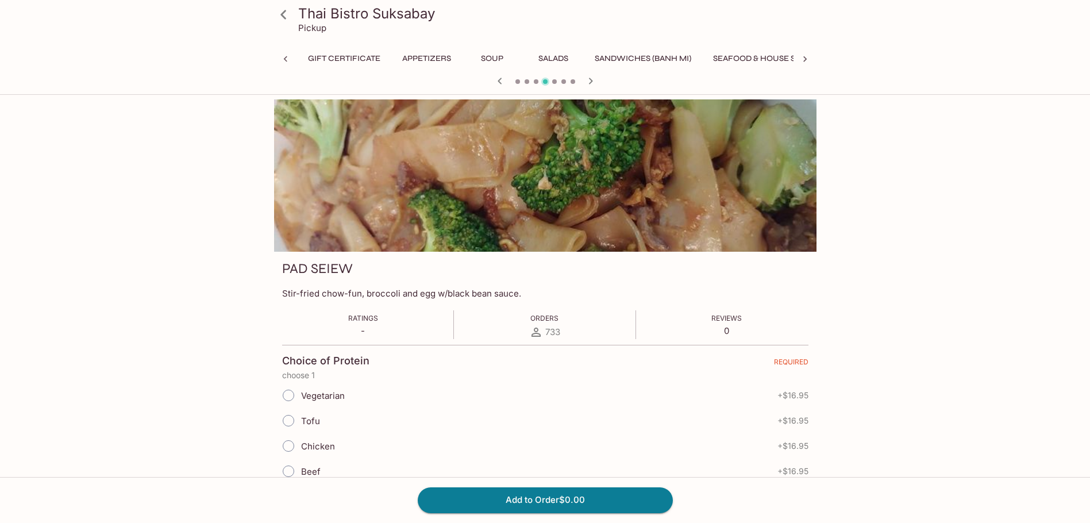
scroll to position [0, 284]
click at [804, 59] on icon at bounding box center [804, 58] width 11 height 11
click at [517, 57] on button "Curry" at bounding box center [516, 59] width 52 height 16
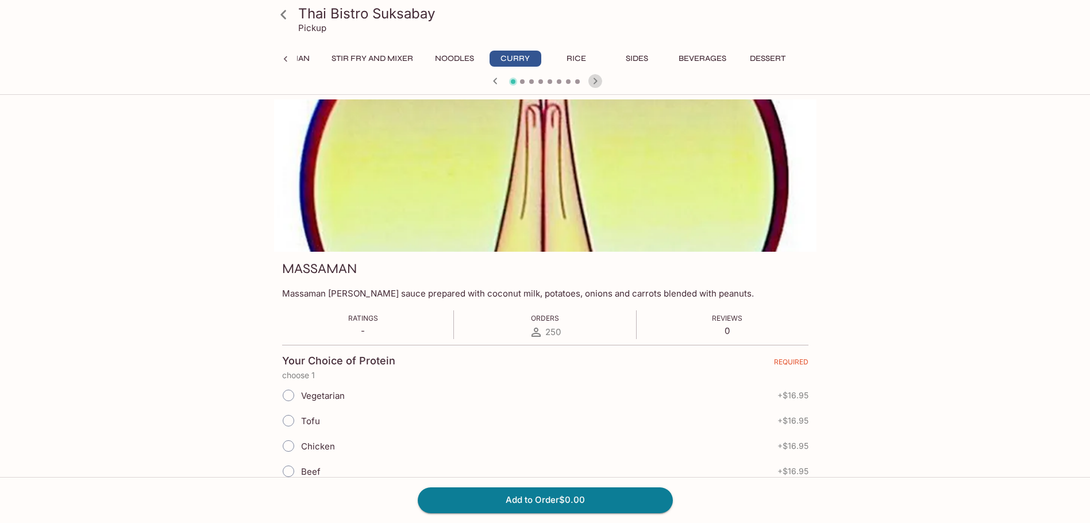
click at [594, 78] on icon "button" at bounding box center [596, 81] width 14 height 14
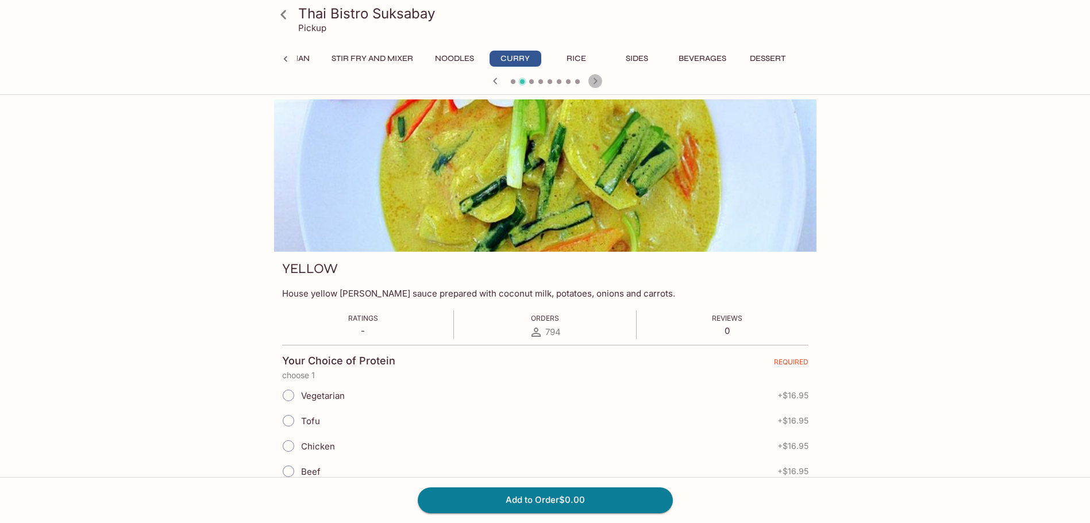
click at [594, 78] on icon "button" at bounding box center [596, 81] width 14 height 14
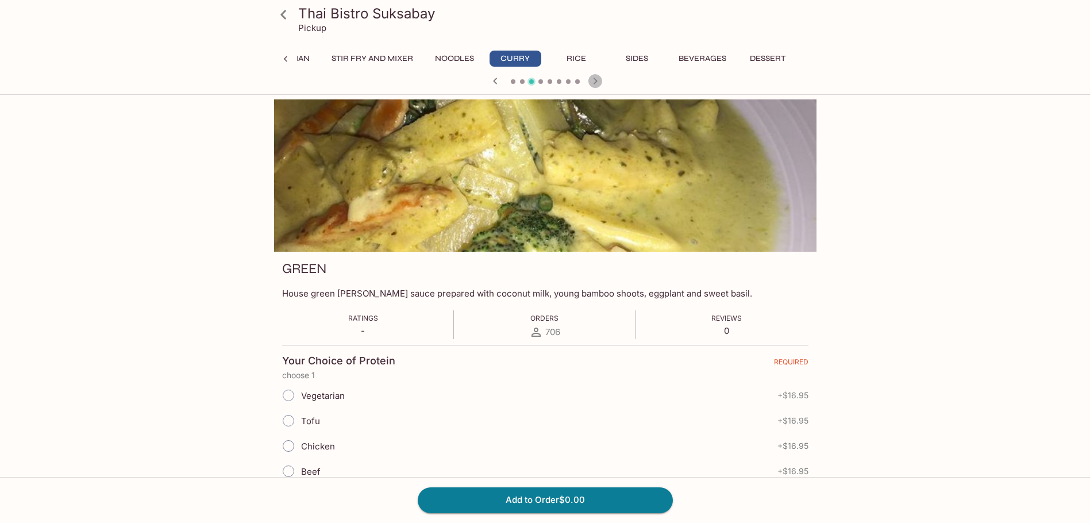
click at [594, 78] on icon "button" at bounding box center [596, 81] width 14 height 14
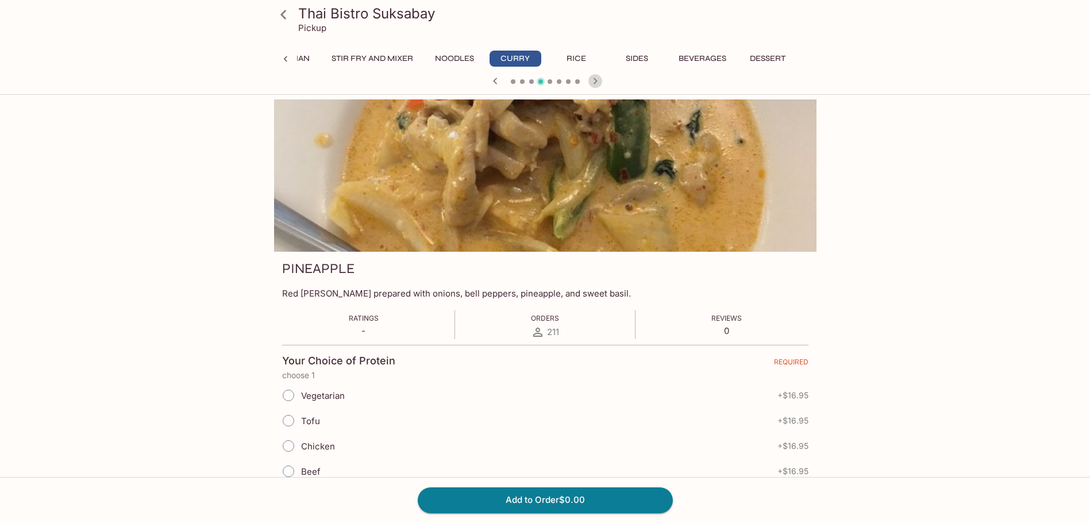
click at [594, 78] on icon "button" at bounding box center [596, 81] width 14 height 14
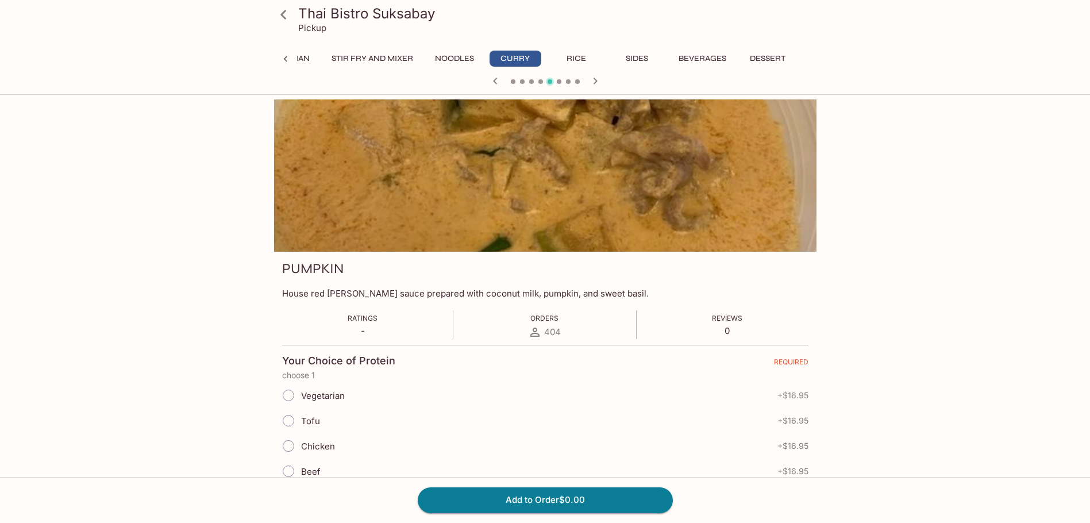
click at [595, 78] on icon "button" at bounding box center [596, 81] width 14 height 14
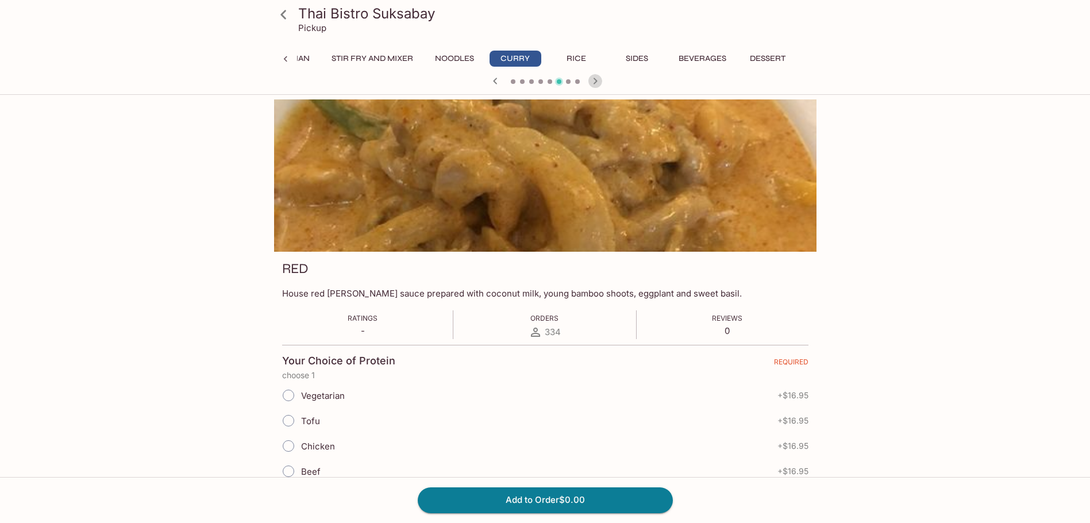
click at [598, 80] on icon "button" at bounding box center [596, 81] width 14 height 14
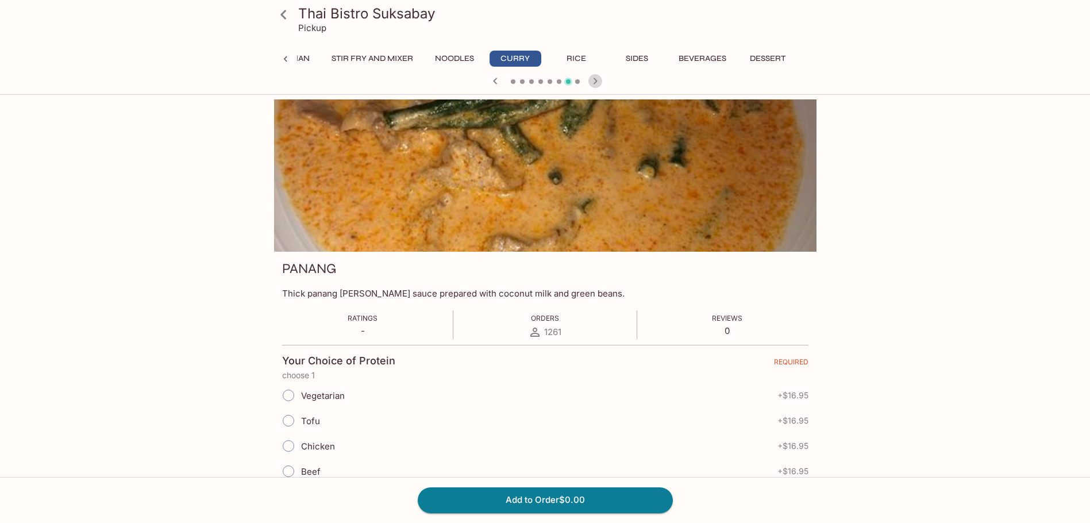
click at [598, 80] on icon "button" at bounding box center [596, 81] width 14 height 14
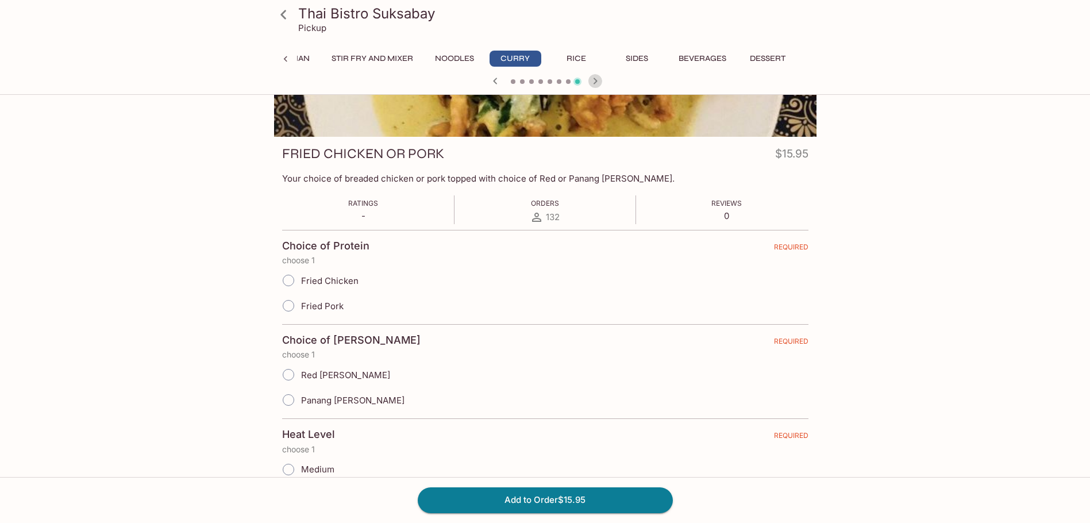
scroll to position [0, 0]
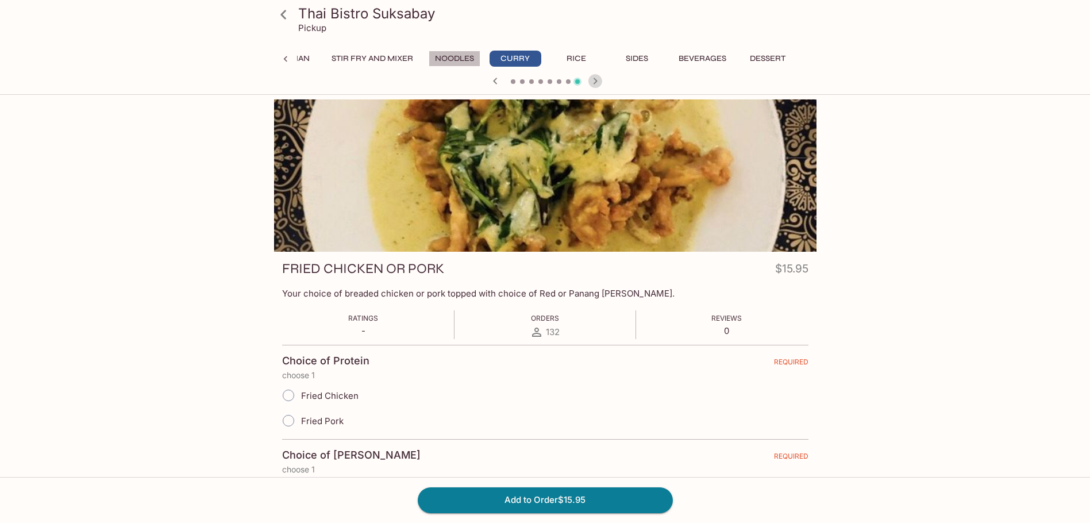
click at [439, 57] on button "Noodles" at bounding box center [455, 59] width 52 height 16
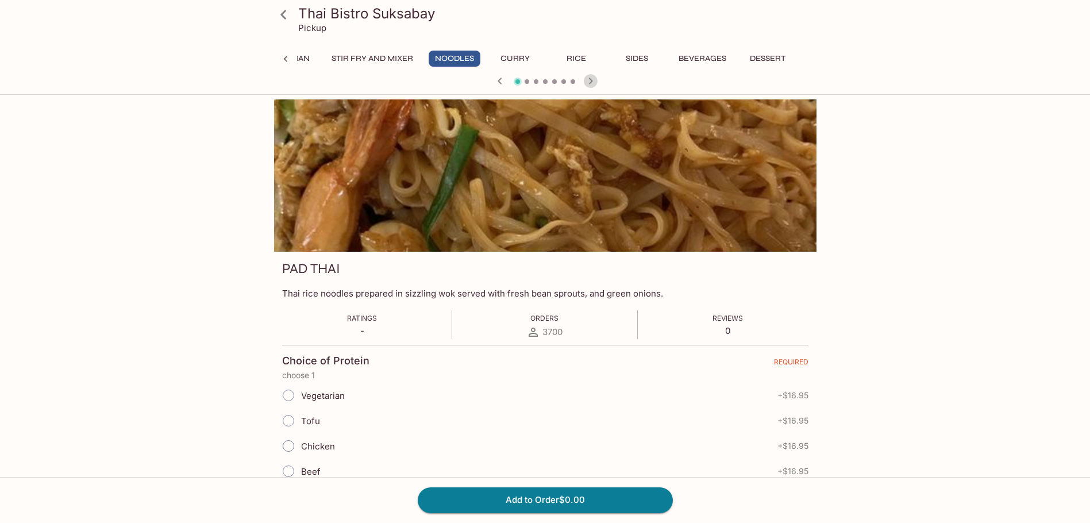
click at [586, 82] on icon "button" at bounding box center [591, 81] width 14 height 14
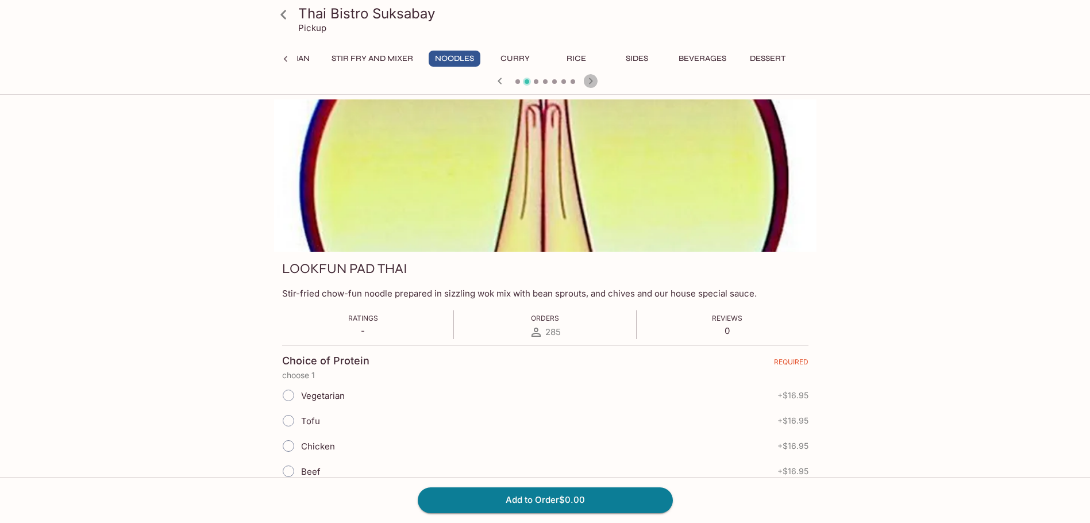
click at [586, 82] on icon "button" at bounding box center [591, 81] width 14 height 14
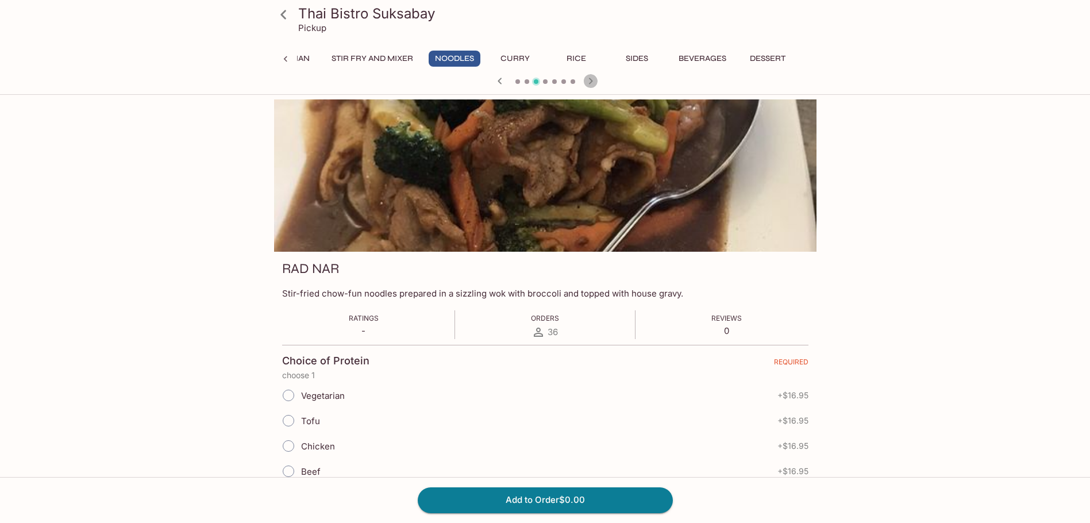
click at [586, 82] on icon "button" at bounding box center [591, 81] width 14 height 14
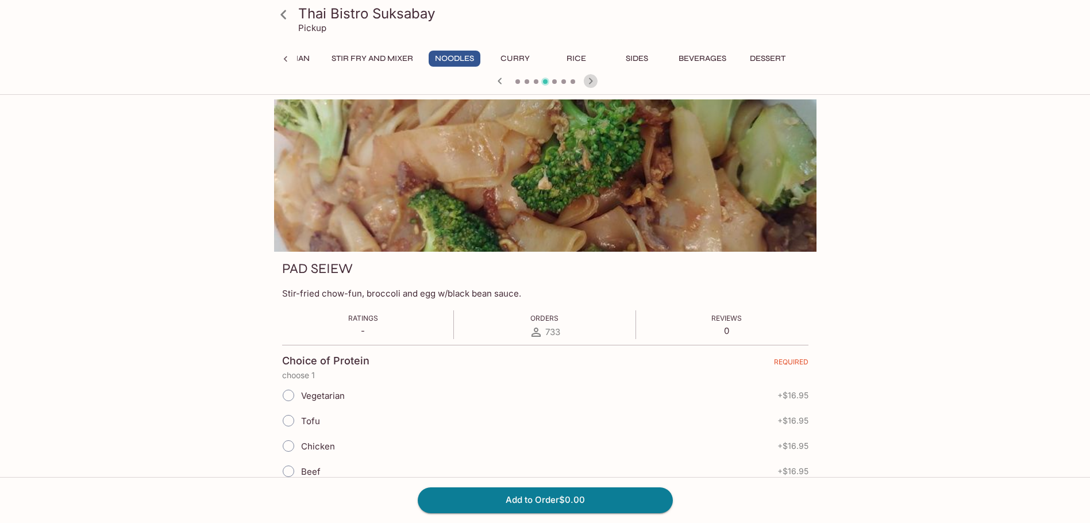
click at [592, 79] on icon "button" at bounding box center [591, 81] width 14 height 14
